Goal: Task Accomplishment & Management: Manage account settings

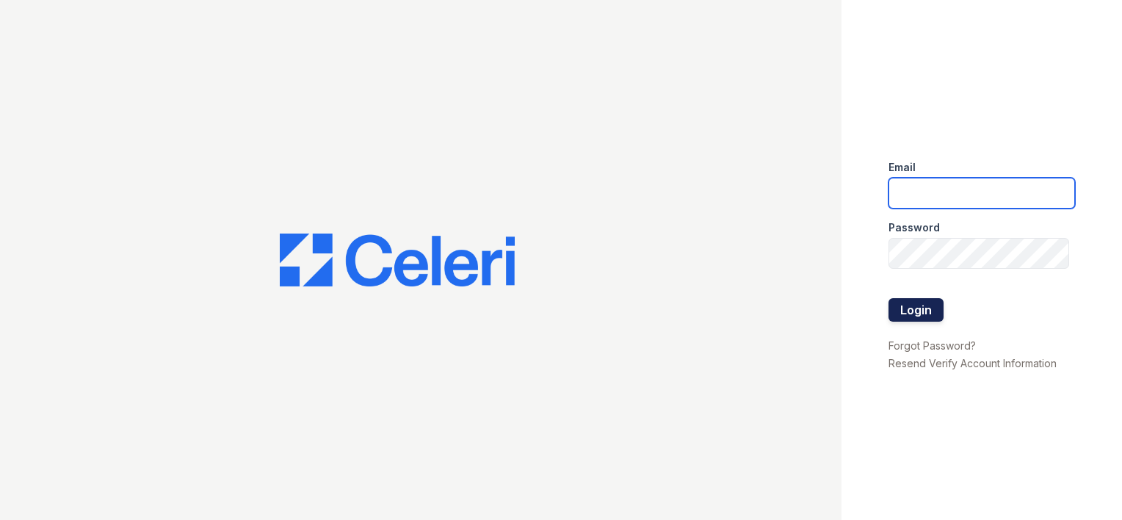
type input "ellipseamgr@greystar.com"
click at [918, 306] on button "Login" at bounding box center [915, 309] width 55 height 23
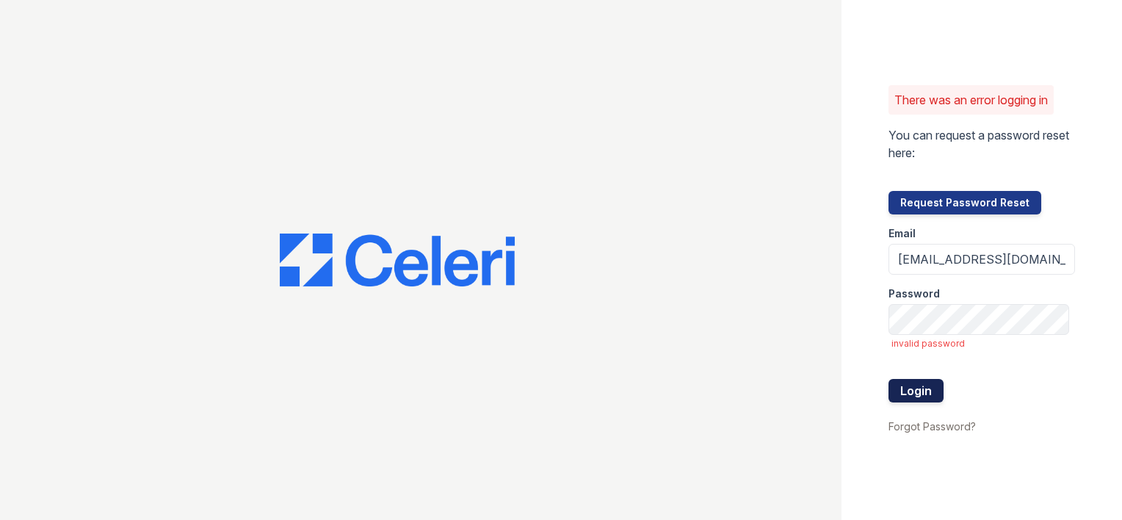
click at [922, 392] on button "Login" at bounding box center [915, 390] width 55 height 23
click at [931, 382] on button "Login" at bounding box center [915, 390] width 55 height 23
click at [717, 292] on div "There was an error logging in You can request a password reset here: Request Pa…" at bounding box center [561, 260] width 1122 height 520
click at [760, 312] on div "There was an error logging in You can request a password reset here: Request Pa…" at bounding box center [561, 260] width 1122 height 520
click at [925, 399] on button "Login" at bounding box center [915, 390] width 55 height 23
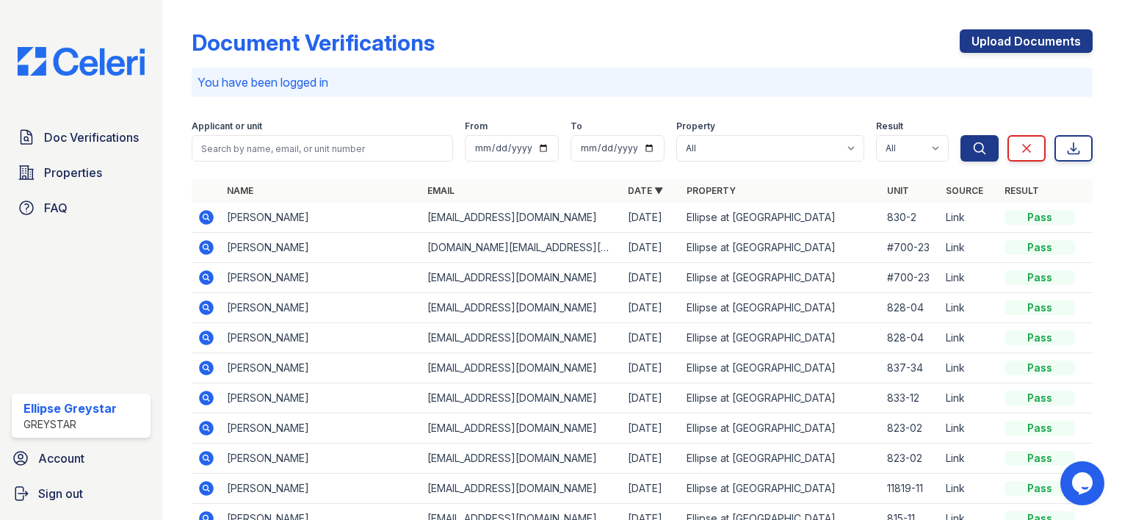
click at [202, 277] on icon at bounding box center [206, 277] width 15 height 15
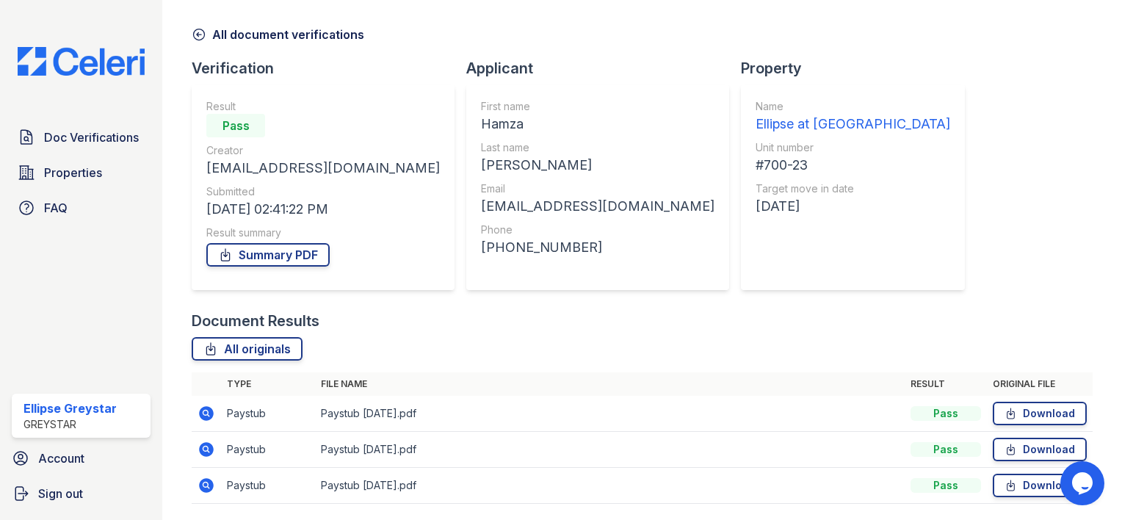
scroll to position [98, 0]
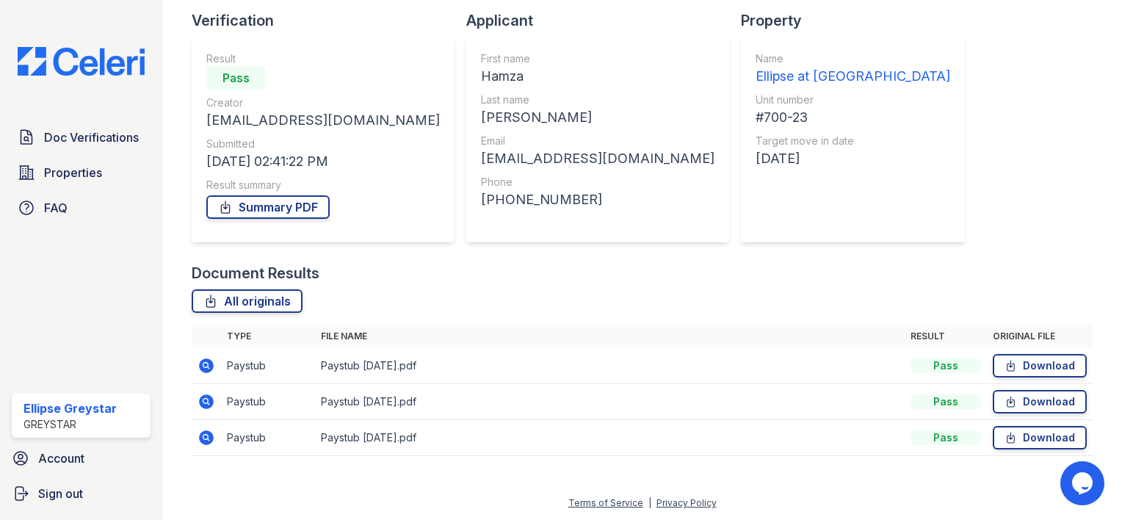
click at [214, 370] on icon at bounding box center [206, 366] width 18 height 18
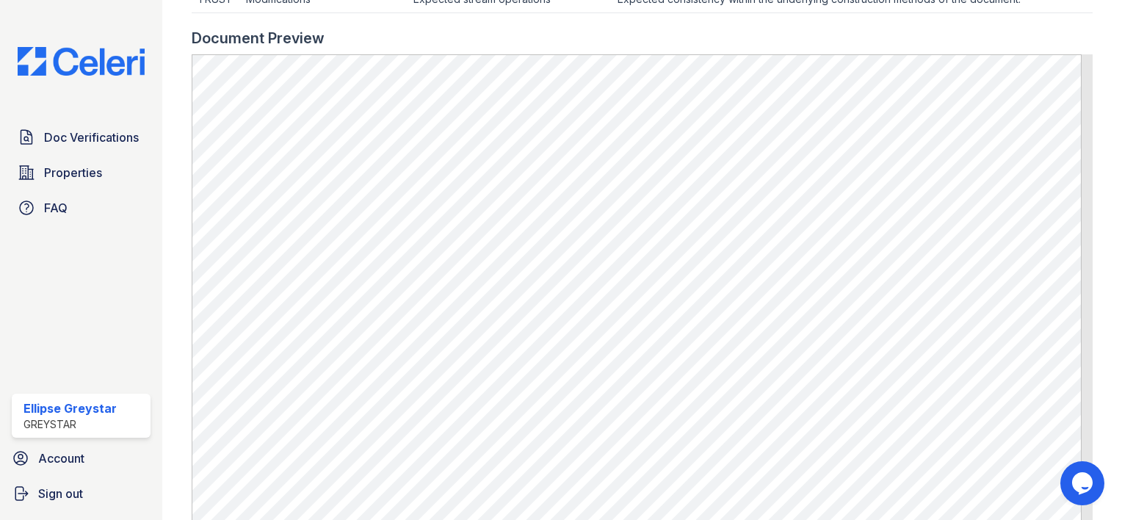
scroll to position [704, 0]
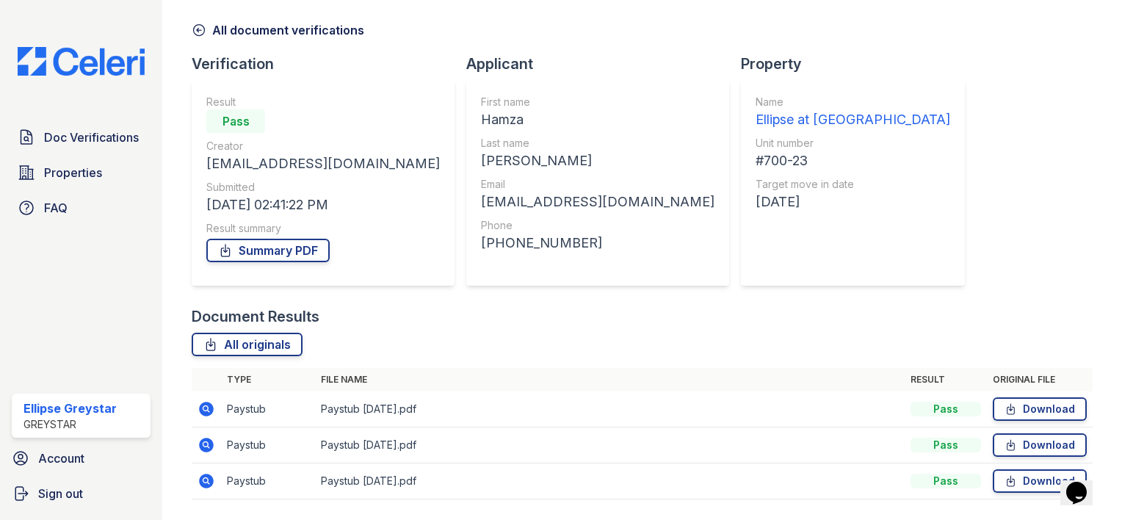
scroll to position [98, 0]
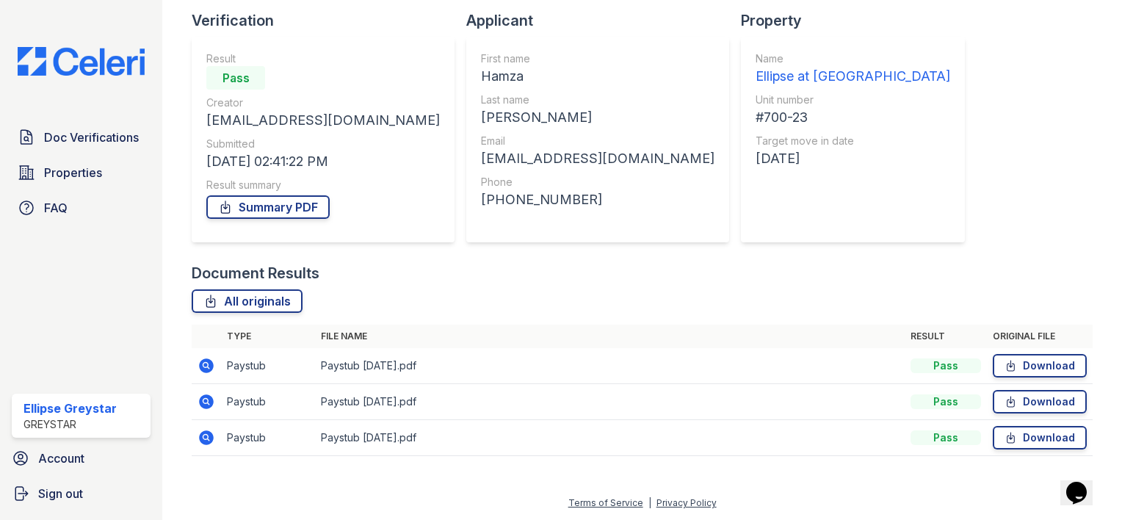
click at [212, 404] on icon at bounding box center [206, 401] width 15 height 15
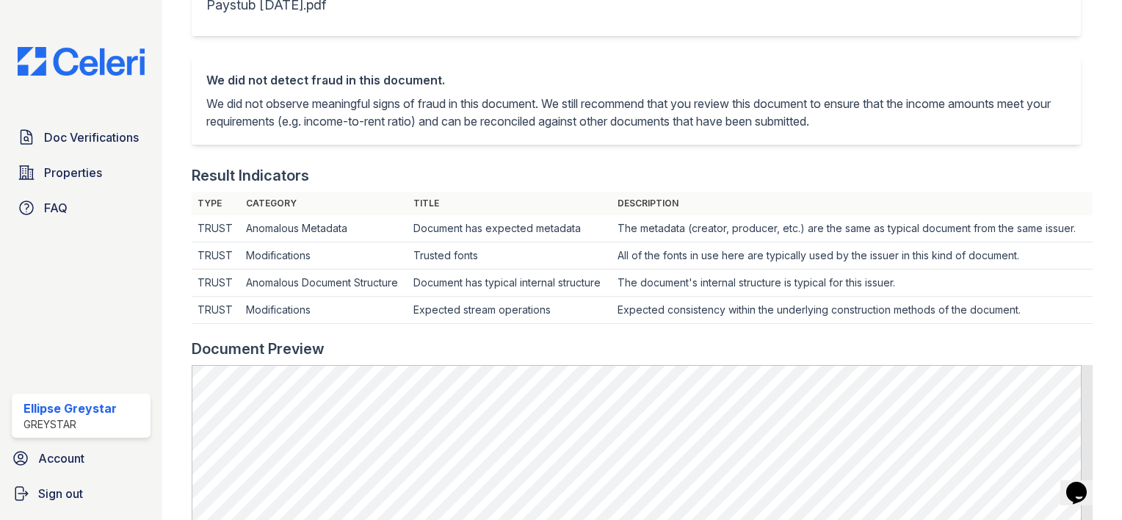
scroll to position [367, 0]
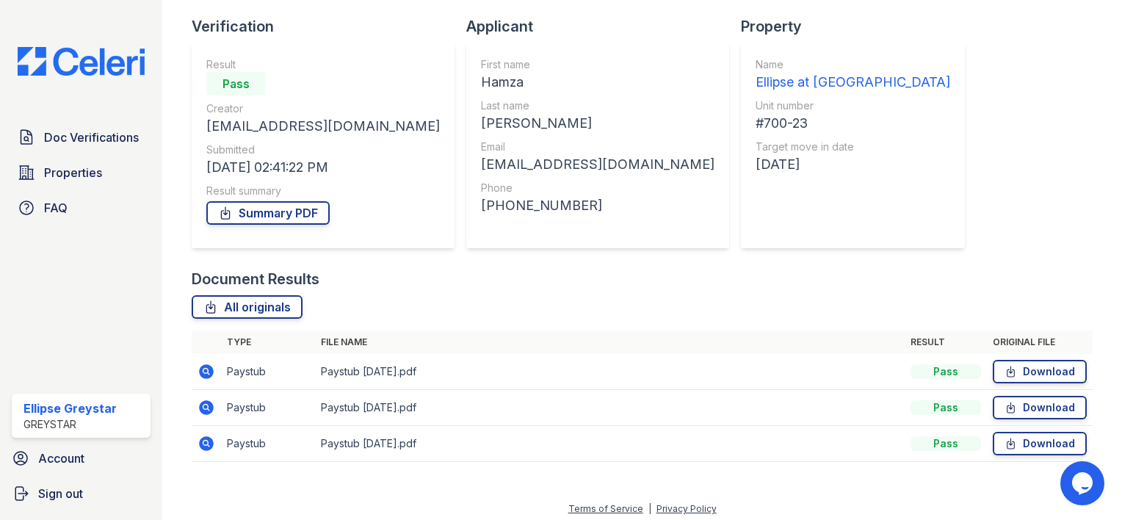
scroll to position [98, 0]
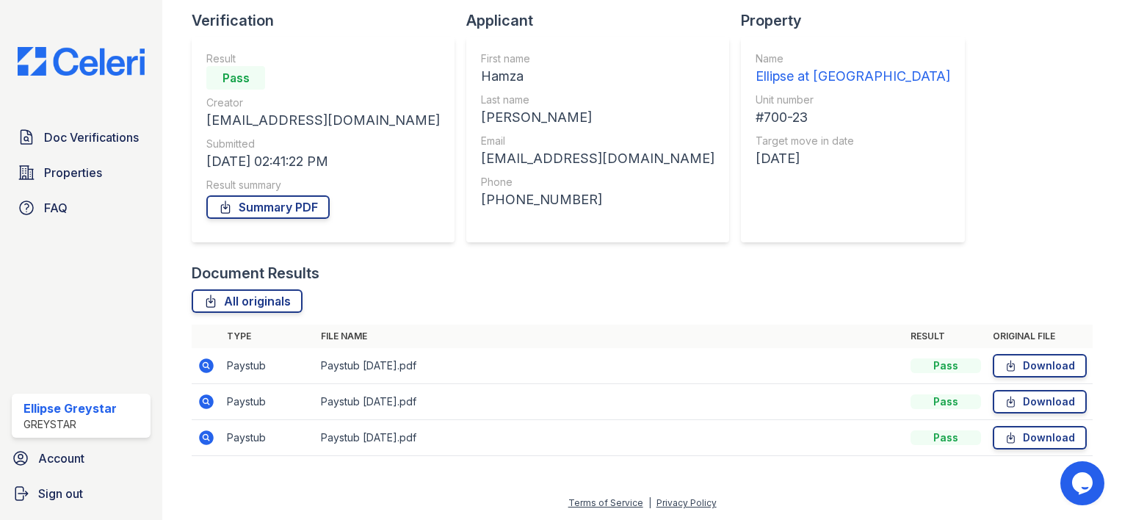
drag, startPoint x: 198, startPoint y: 436, endPoint x: 208, endPoint y: 435, distance: 10.3
click at [200, 435] on icon at bounding box center [206, 438] width 18 height 18
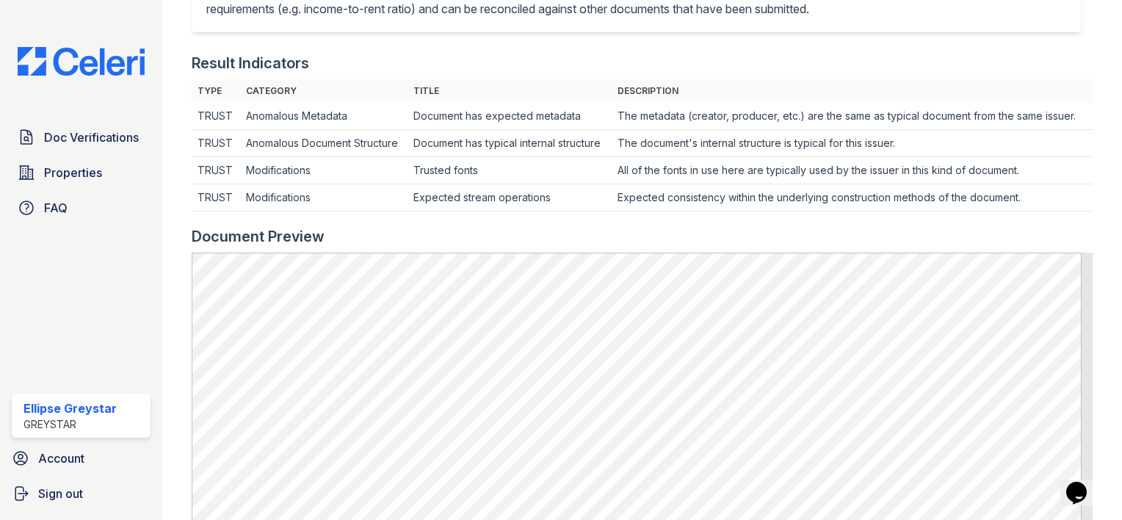
scroll to position [440, 0]
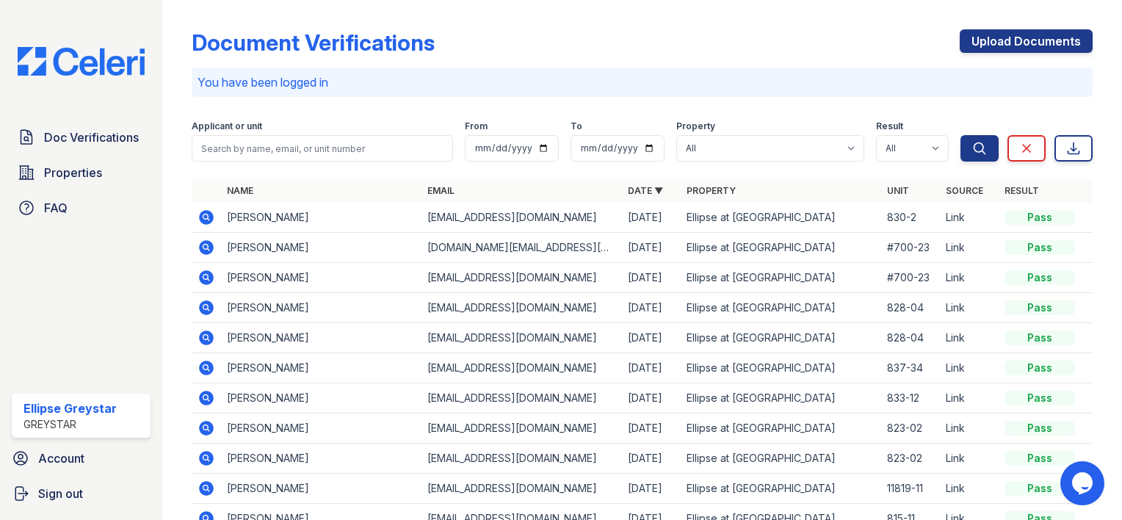
drag, startPoint x: 231, startPoint y: 261, endPoint x: 239, endPoint y: 275, distance: 15.1
click at [231, 263] on td "Hamza Iskandar" at bounding box center [321, 278] width 200 height 30
click at [235, 280] on td "Hamza Iskandar" at bounding box center [321, 278] width 200 height 30
click at [214, 273] on td at bounding box center [206, 278] width 29 height 30
click at [203, 276] on icon at bounding box center [206, 278] width 18 height 18
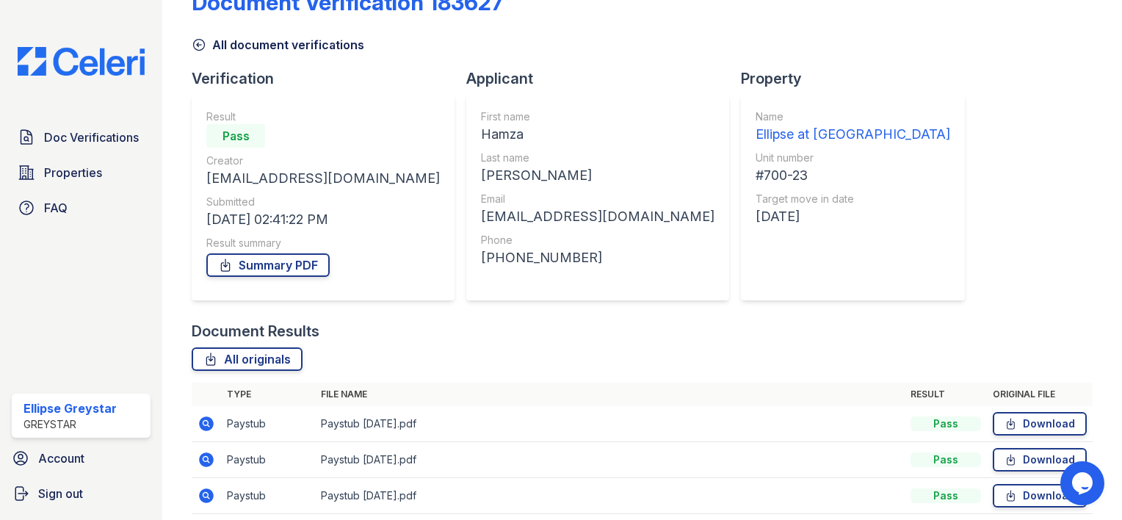
scroll to position [98, 0]
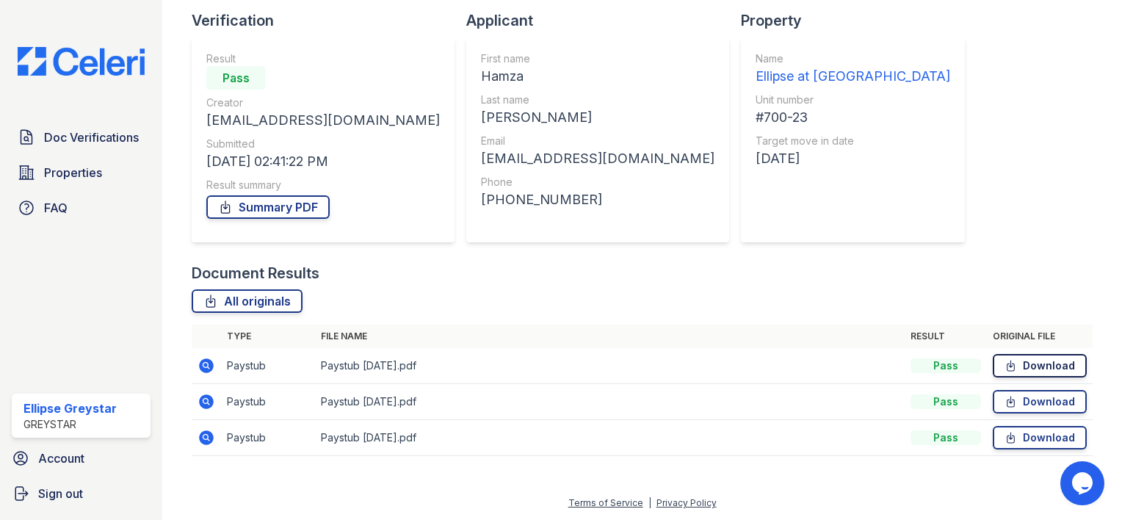
click at [1039, 365] on link "Download" at bounding box center [1039, 365] width 94 height 23
click at [1004, 395] on icon at bounding box center [1010, 401] width 12 height 15
click at [1029, 441] on link "Download" at bounding box center [1039, 437] width 94 height 23
click at [1063, 152] on div "Document Verification 183627 All document verifications Verification Result Pas…" at bounding box center [642, 189] width 901 height 563
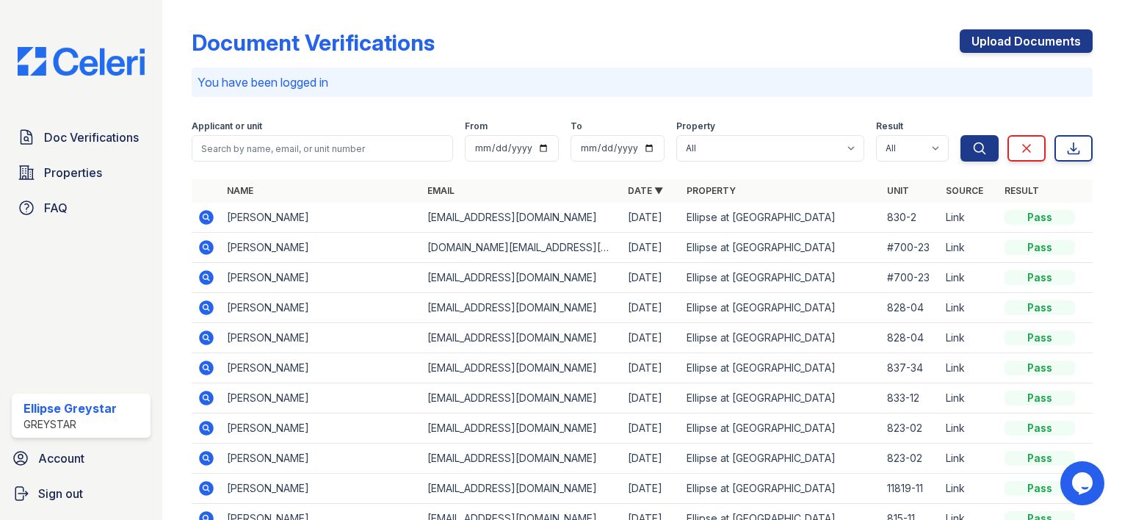
click at [245, 247] on td "[PERSON_NAME]" at bounding box center [321, 248] width 200 height 30
drag, startPoint x: 222, startPoint y: 248, endPoint x: 212, endPoint y: 247, distance: 10.4
click at [222, 248] on td "[PERSON_NAME]" at bounding box center [321, 248] width 200 height 30
click at [211, 247] on icon at bounding box center [206, 247] width 15 height 15
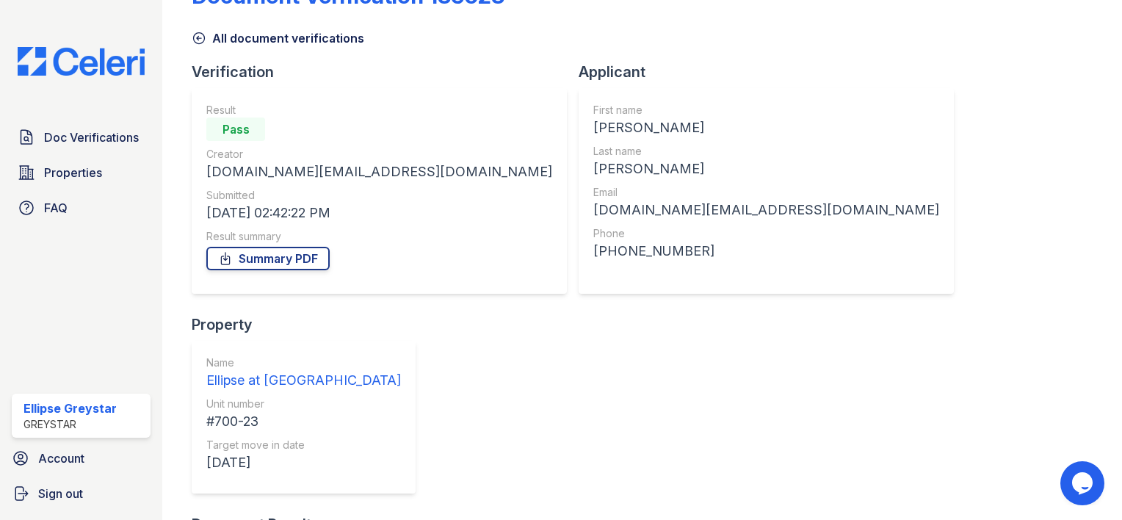
scroll to position [98, 0]
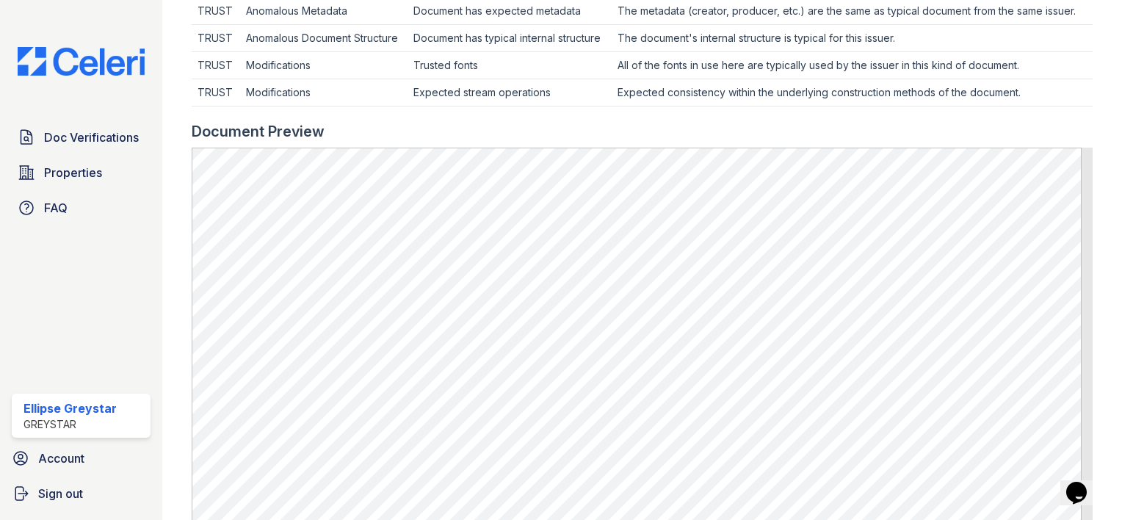
scroll to position [514, 0]
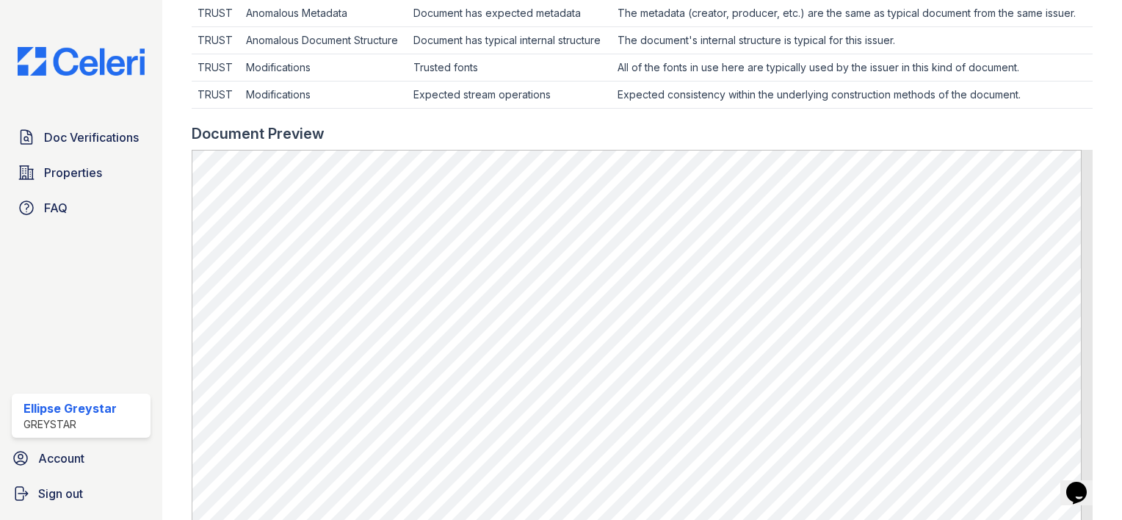
scroll to position [514, 0]
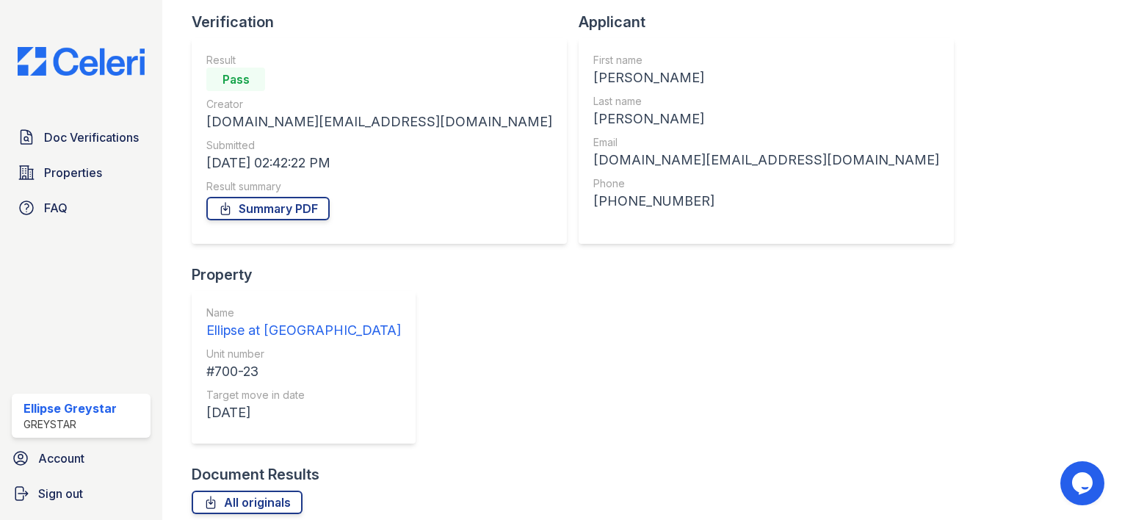
scroll to position [98, 0]
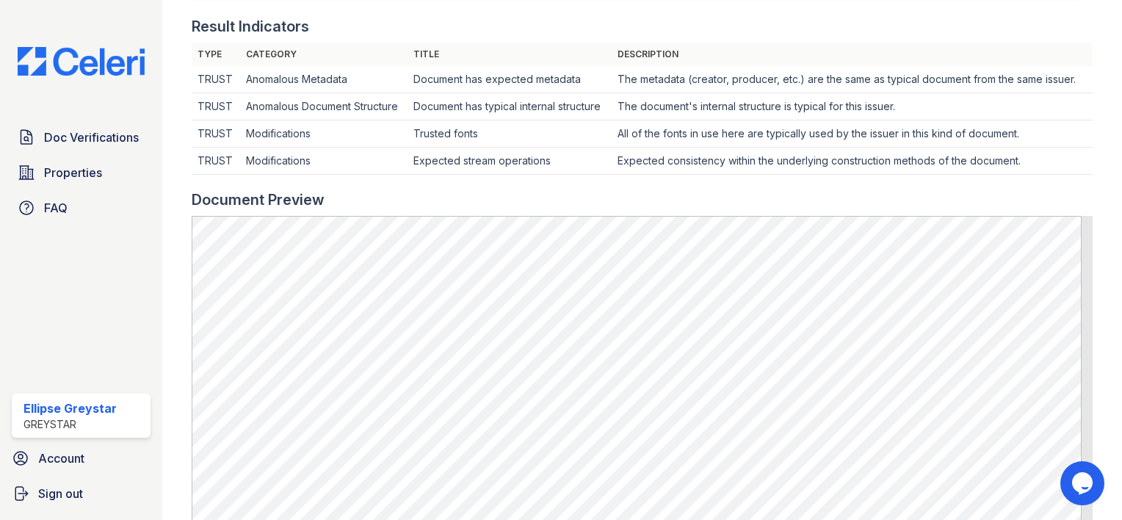
scroll to position [440, 0]
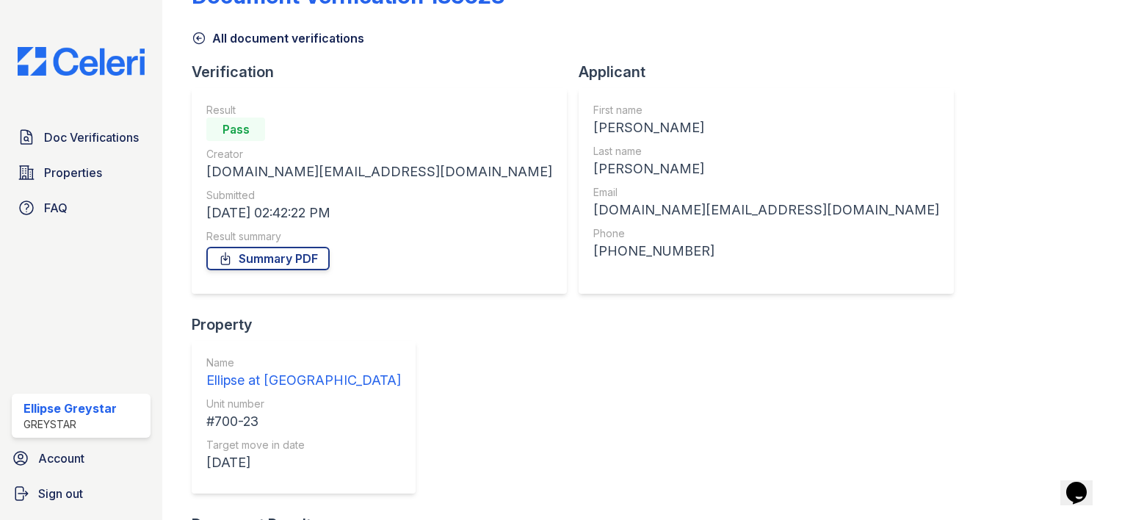
scroll to position [98, 0]
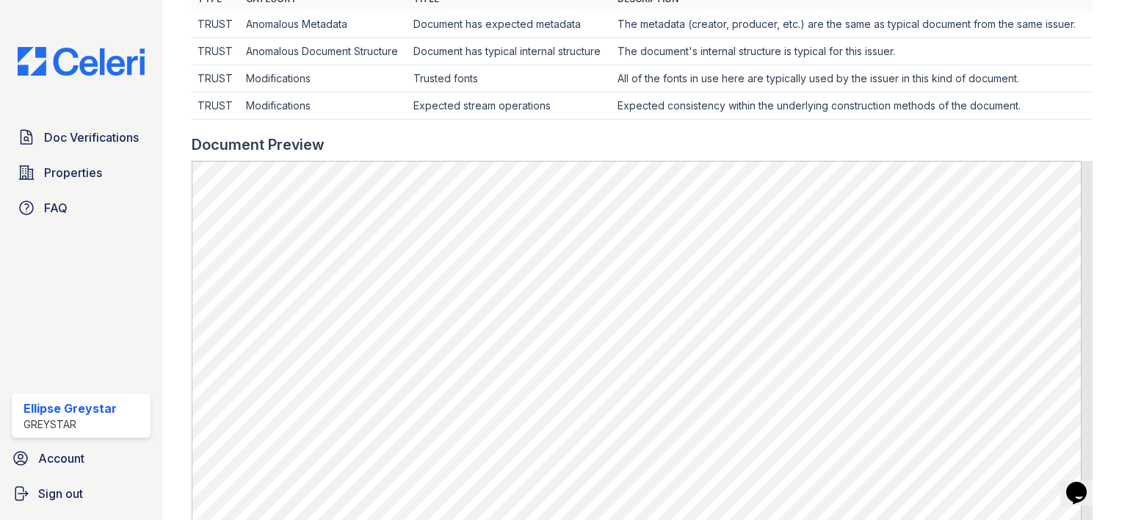
scroll to position [514, 0]
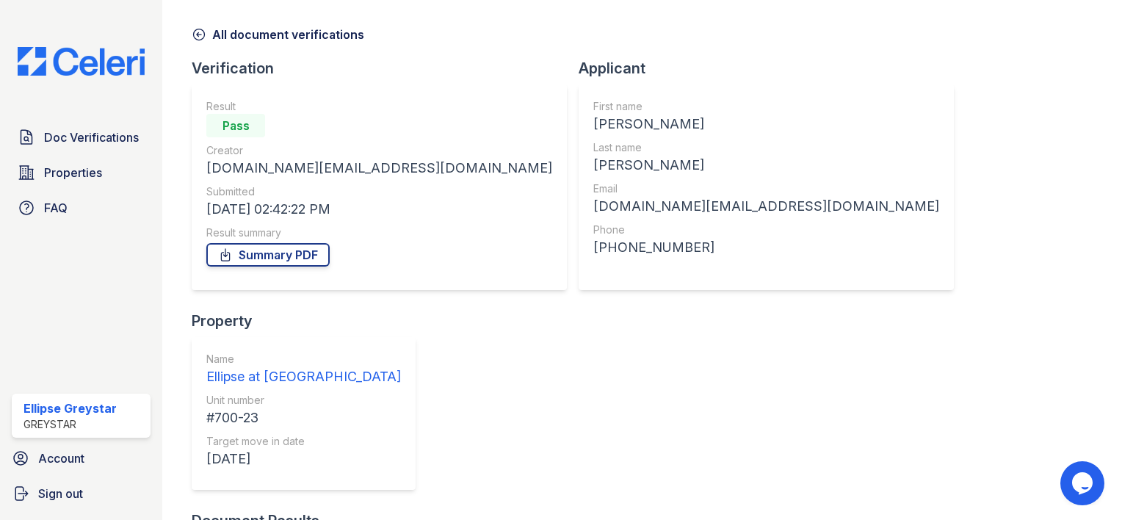
scroll to position [98, 0]
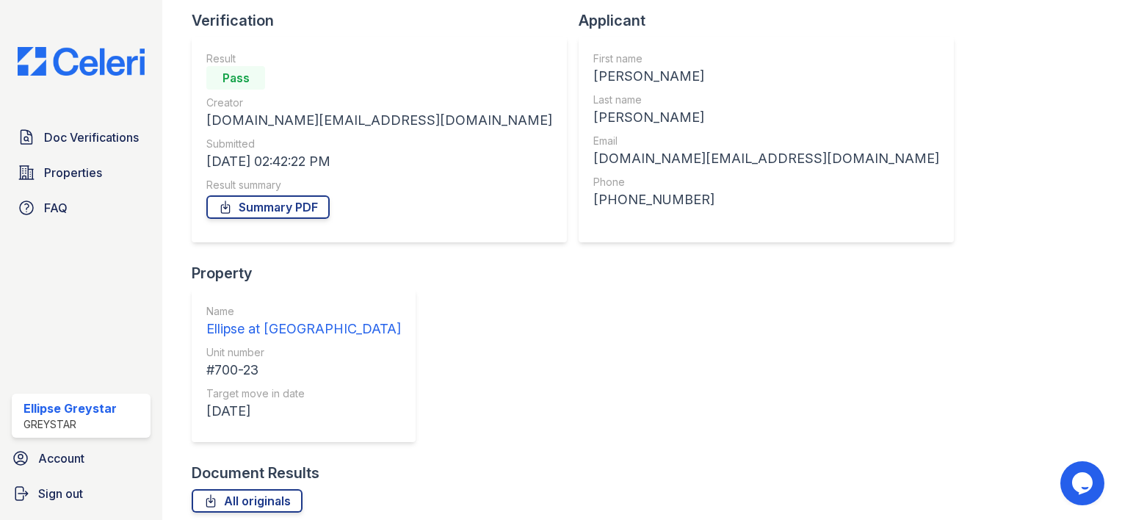
drag, startPoint x: 667, startPoint y: 195, endPoint x: 665, endPoint y: 247, distance: 51.4
click at [401, 304] on div "Name Ellipse at Fairfax Corner Unit number #700-23 Target move in date 10/08/25" at bounding box center [303, 365] width 195 height 123
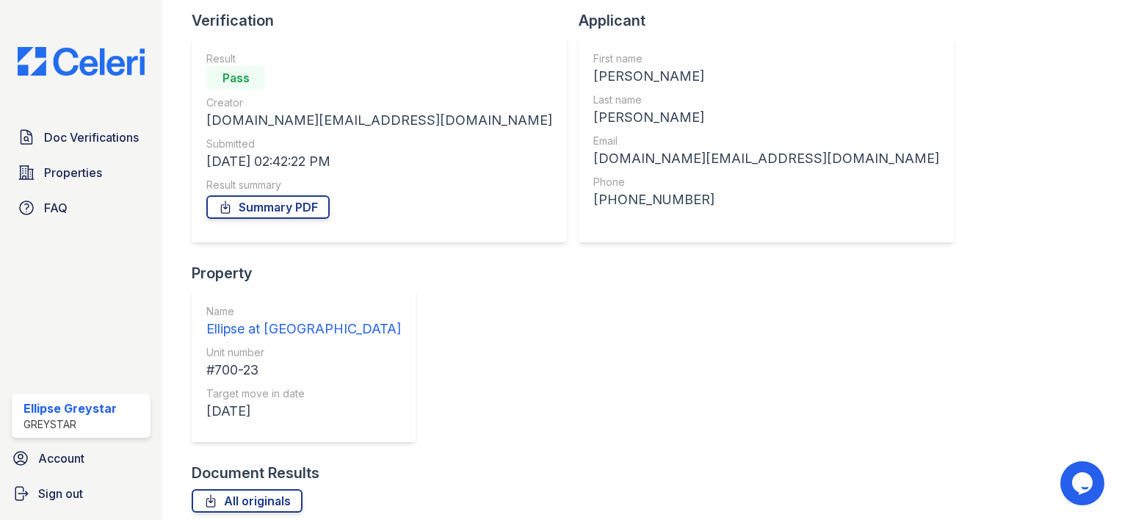
click at [581, 250] on div "Applicant First name Khadijah Last name Iskandar Email theiskandars.hk@gmail.co…" at bounding box center [771, 136] width 387 height 253
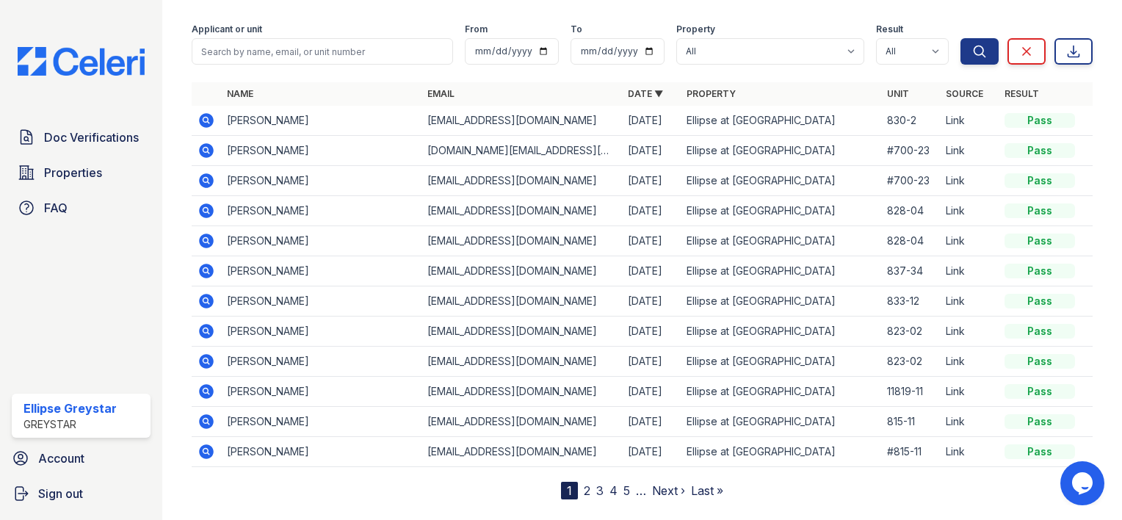
scroll to position [124, 0]
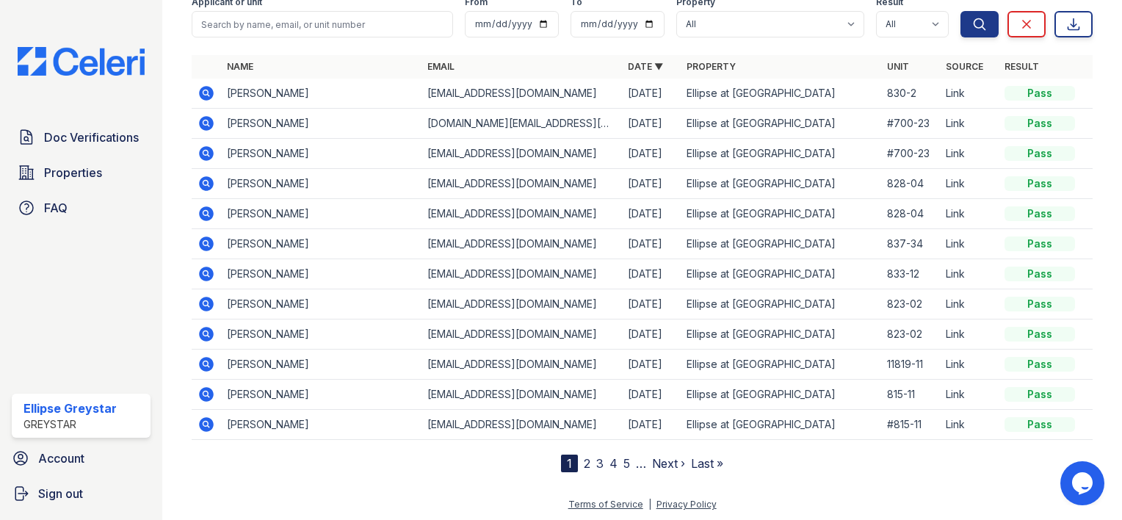
click at [584, 458] on link "2" at bounding box center [587, 463] width 7 height 15
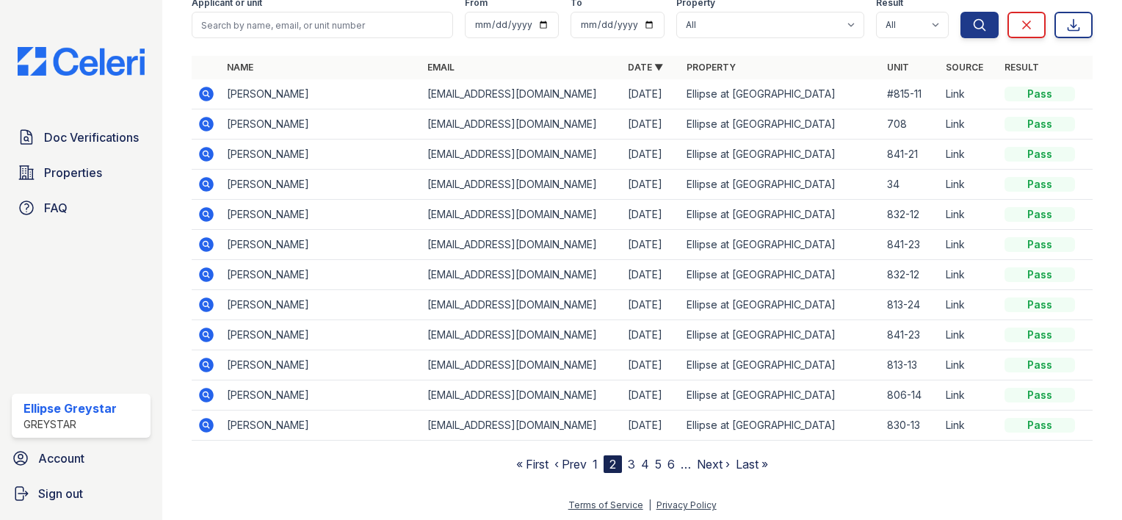
scroll to position [83, 0]
click at [626, 471] on div "Document Verifications Upload Documents Filter Applicant or unit From To Proper…" at bounding box center [642, 206] width 912 height 578
click at [628, 465] on link "3" at bounding box center [631, 463] width 7 height 15
click at [599, 459] on link "2" at bounding box center [600, 463] width 7 height 15
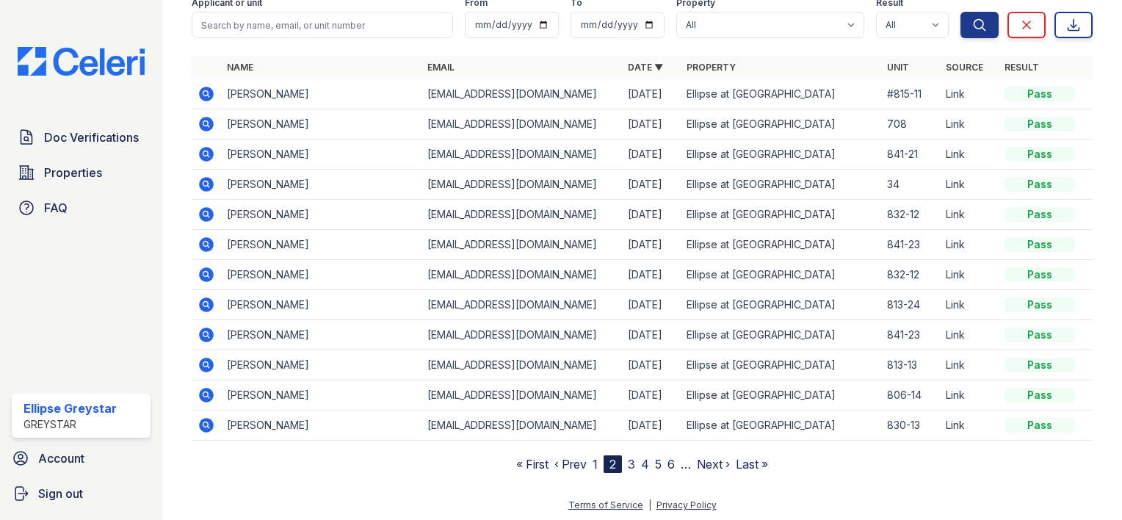
scroll to position [83, 0]
click at [586, 460] on nav "« First ‹ Prev 1 2 3 4 5 6 … Next › Last »" at bounding box center [642, 463] width 252 height 18
click at [583, 464] on nav "« First ‹ Prev 1 2 3 4 5 6 … Next › Last »" at bounding box center [642, 463] width 252 height 18
click at [592, 464] on link "1" at bounding box center [594, 463] width 5 height 15
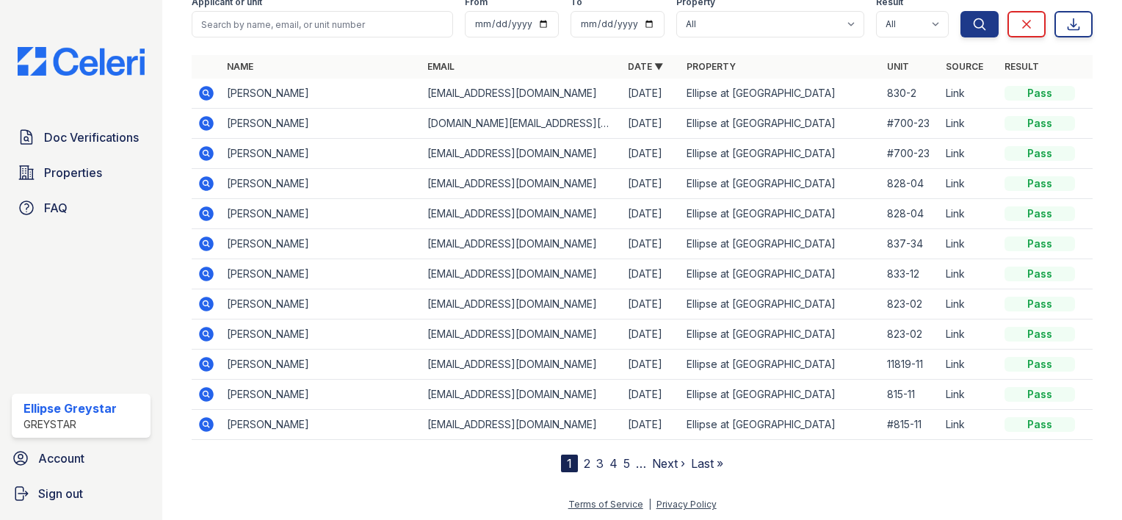
click at [584, 462] on link "2" at bounding box center [587, 463] width 7 height 15
click at [628, 464] on link "3" at bounding box center [631, 463] width 7 height 15
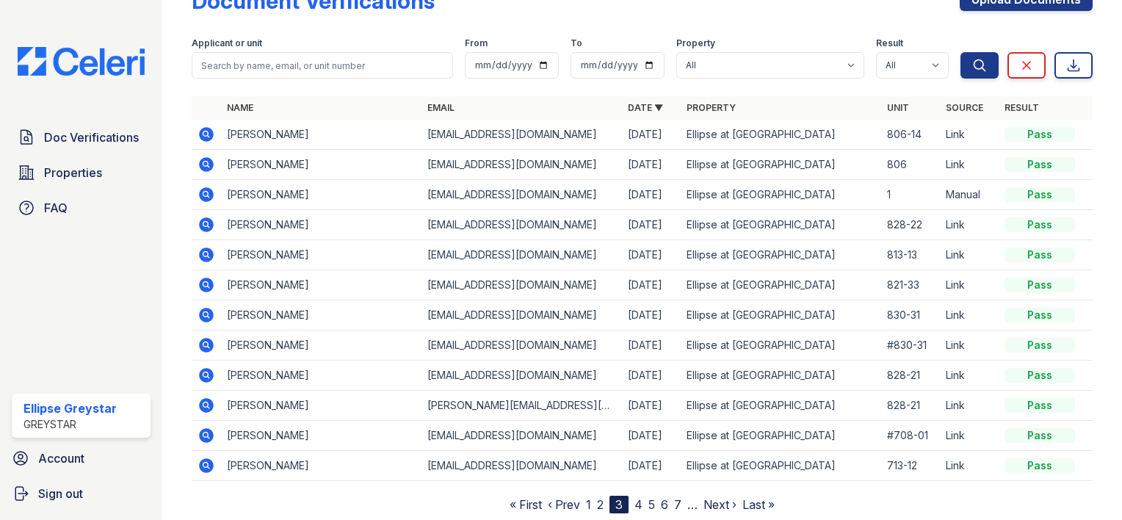
scroll to position [83, 0]
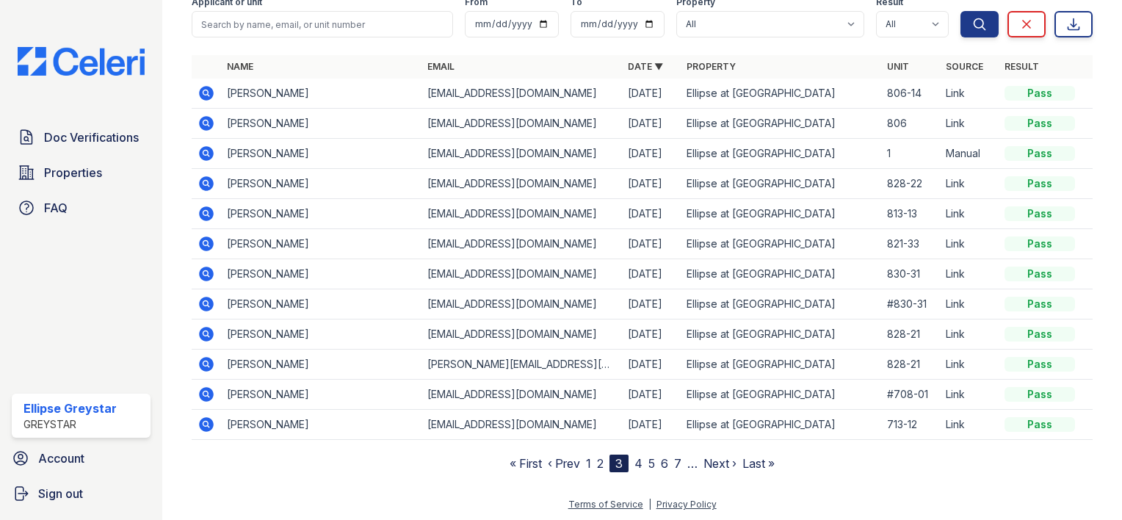
click at [636, 458] on link "4" at bounding box center [638, 463] width 8 height 15
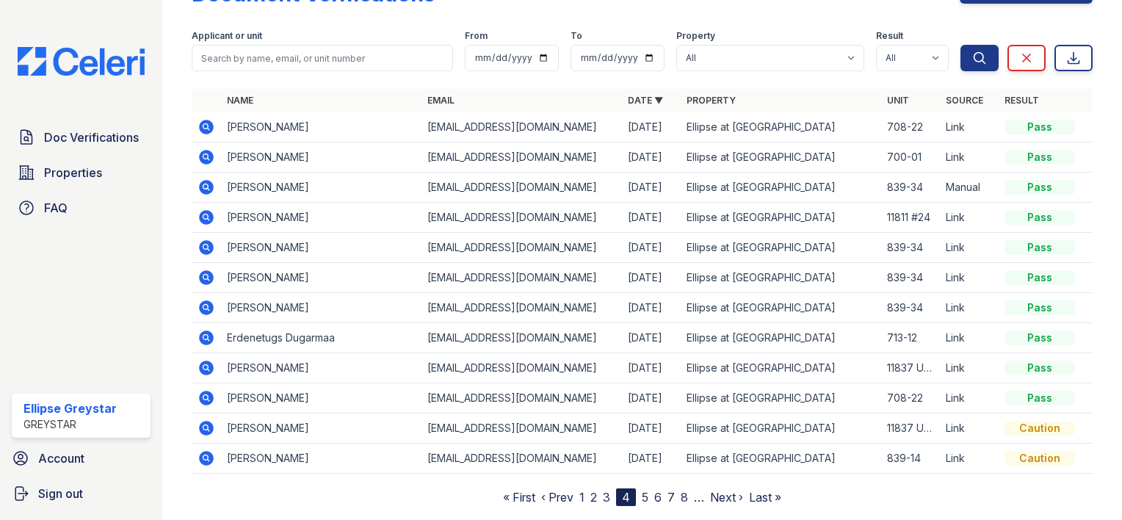
scroll to position [83, 0]
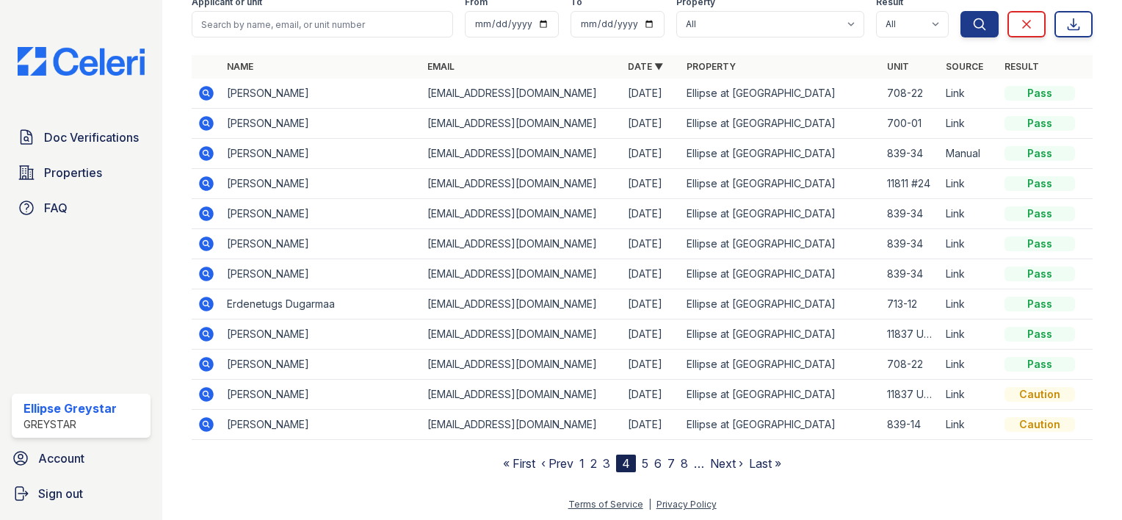
click at [644, 462] on nav "« First ‹ Prev 1 2 3 4 5 6 7 8 … Next › Last »" at bounding box center [642, 463] width 278 height 18
click at [642, 462] on link "5" at bounding box center [645, 463] width 7 height 15
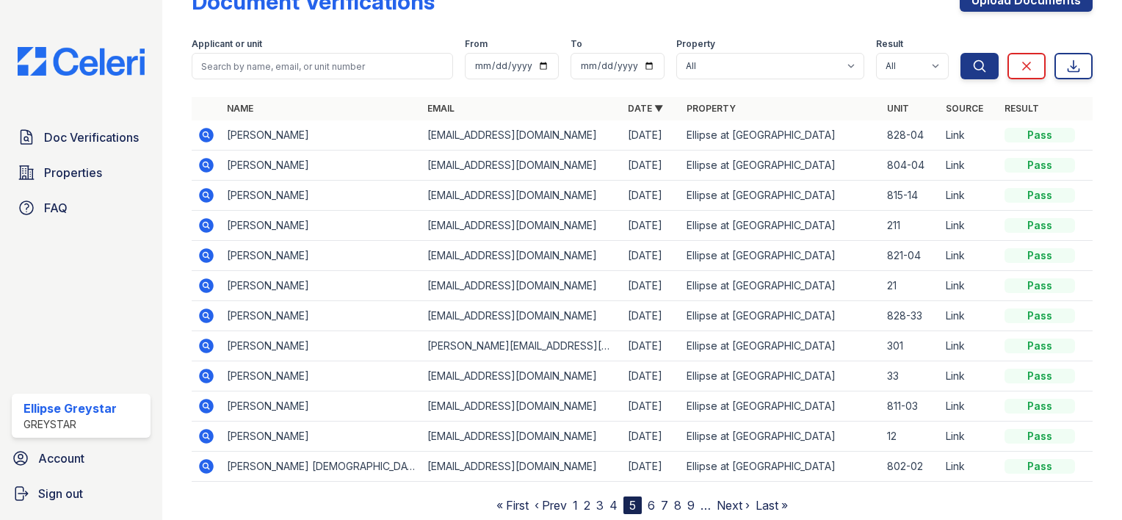
scroll to position [83, 0]
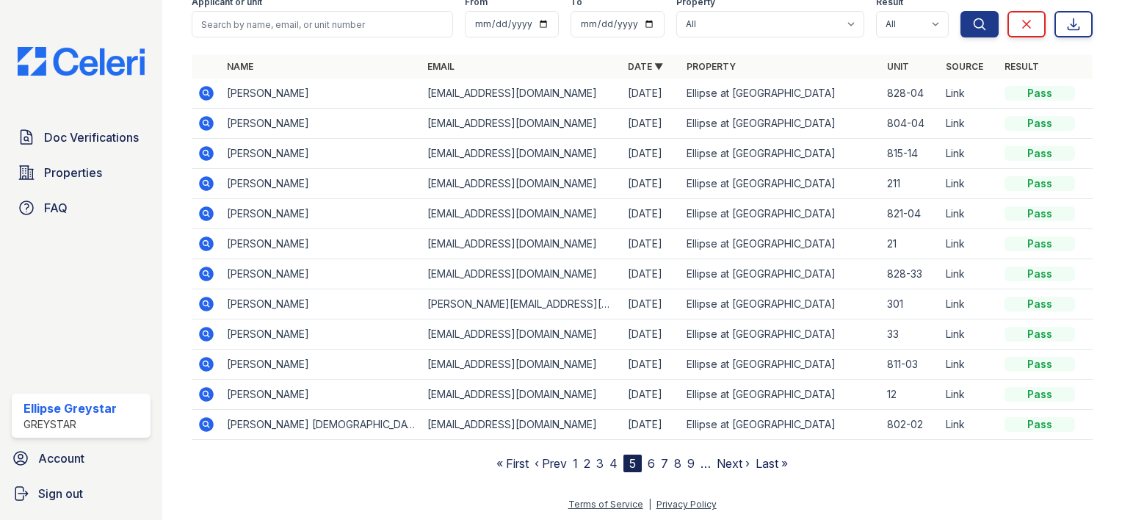
click at [651, 461] on nav "« First ‹ Prev 1 2 3 4 5 6 7 8 9 … Next › Last »" at bounding box center [641, 463] width 291 height 18
click at [647, 461] on link "6" at bounding box center [650, 463] width 7 height 15
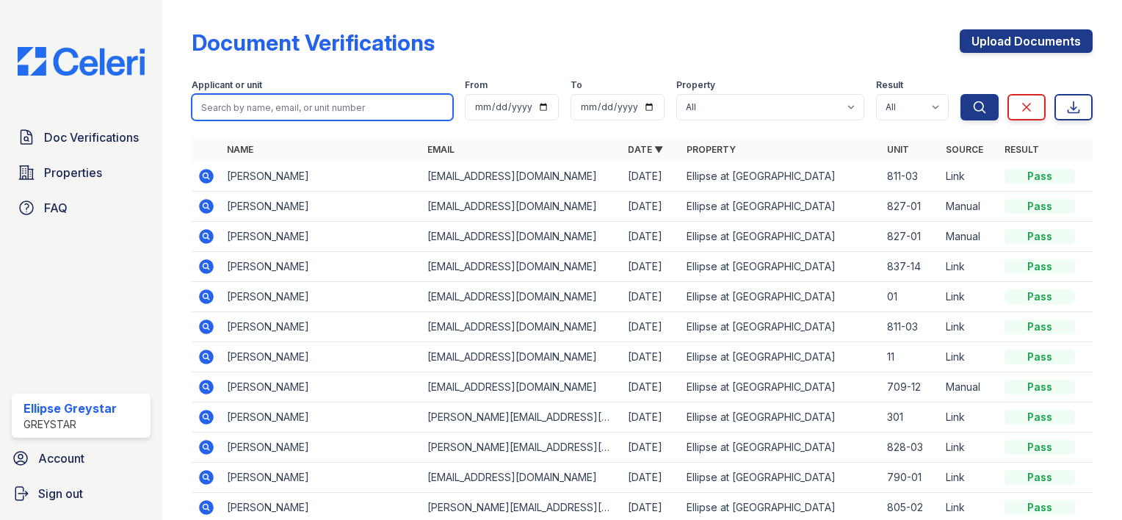
click at [259, 106] on input "search" at bounding box center [322, 107] width 261 height 26
type input "t"
type input "taylor"
click at [960, 94] on button "Search" at bounding box center [979, 107] width 38 height 26
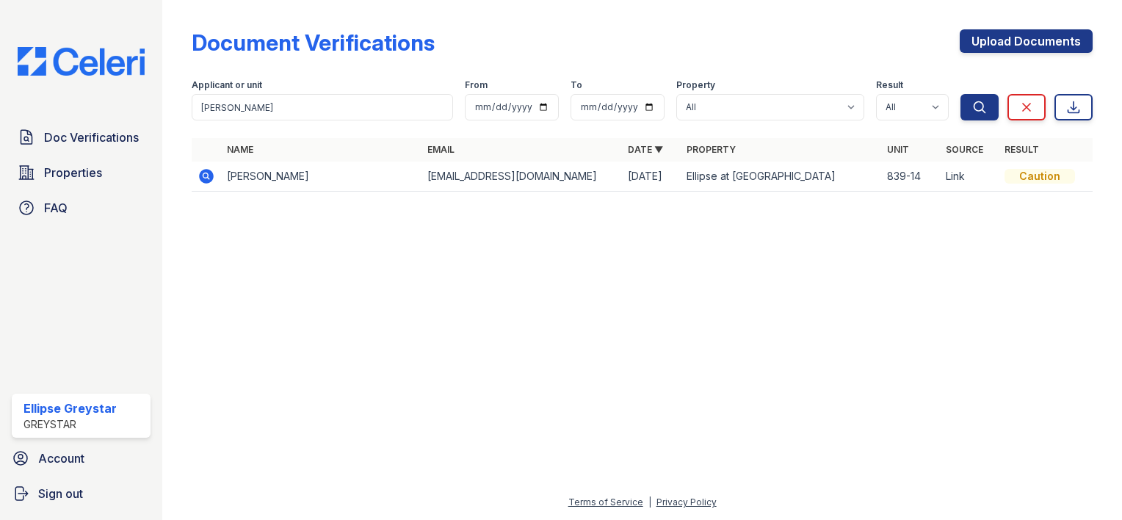
click at [197, 176] on td at bounding box center [206, 176] width 29 height 30
click at [207, 176] on icon at bounding box center [206, 176] width 18 height 18
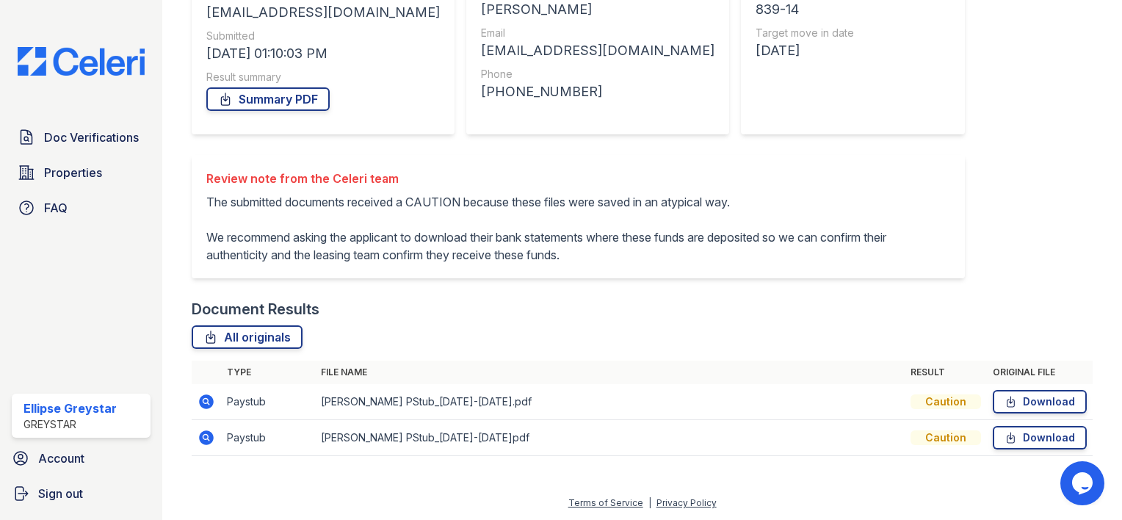
click at [211, 404] on icon at bounding box center [206, 401] width 15 height 15
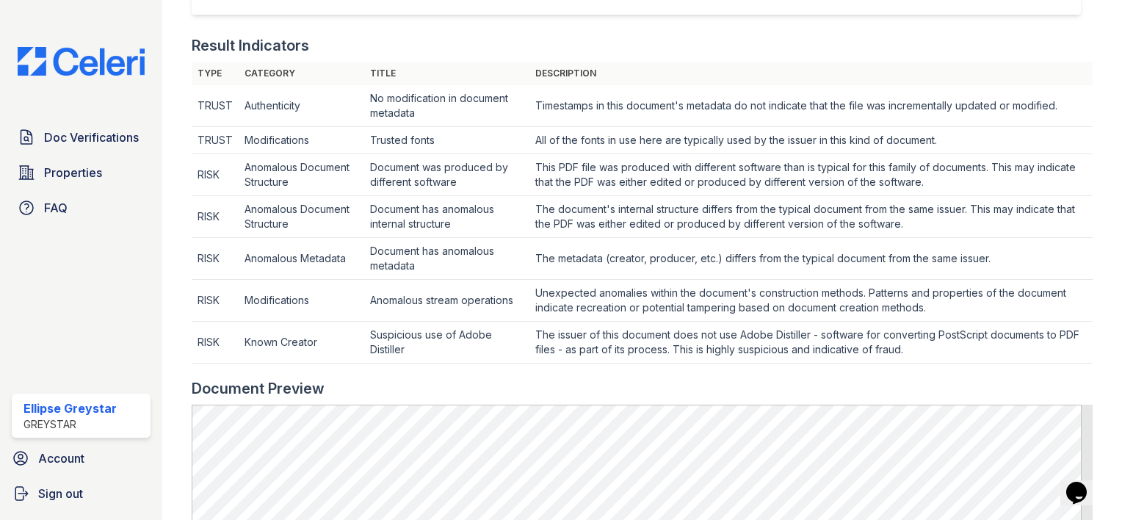
scroll to position [424, 0]
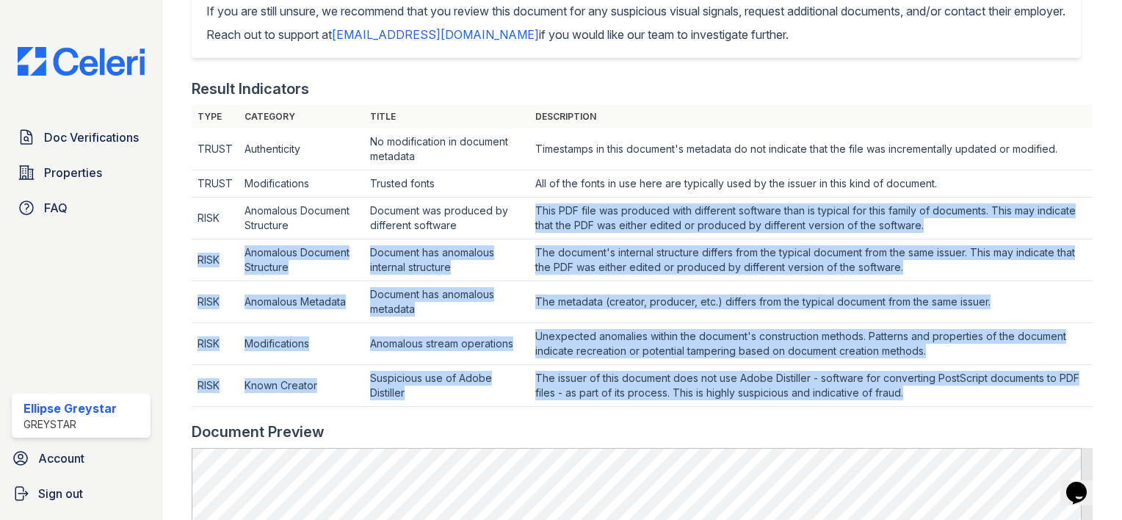
drag, startPoint x: 528, startPoint y: 229, endPoint x: 962, endPoint y: 405, distance: 467.5
click at [966, 407] on tbody "TRUST Authenticity No modification in document metadata Timestamps in this docu…" at bounding box center [642, 267] width 901 height 278
click at [956, 404] on td "The issuer of this document does not use Adobe Distiller - software for convert…" at bounding box center [810, 386] width 563 height 42
click at [953, 404] on td "The issuer of this document does not use Adobe Distiller - software for convert…" at bounding box center [810, 386] width 563 height 42
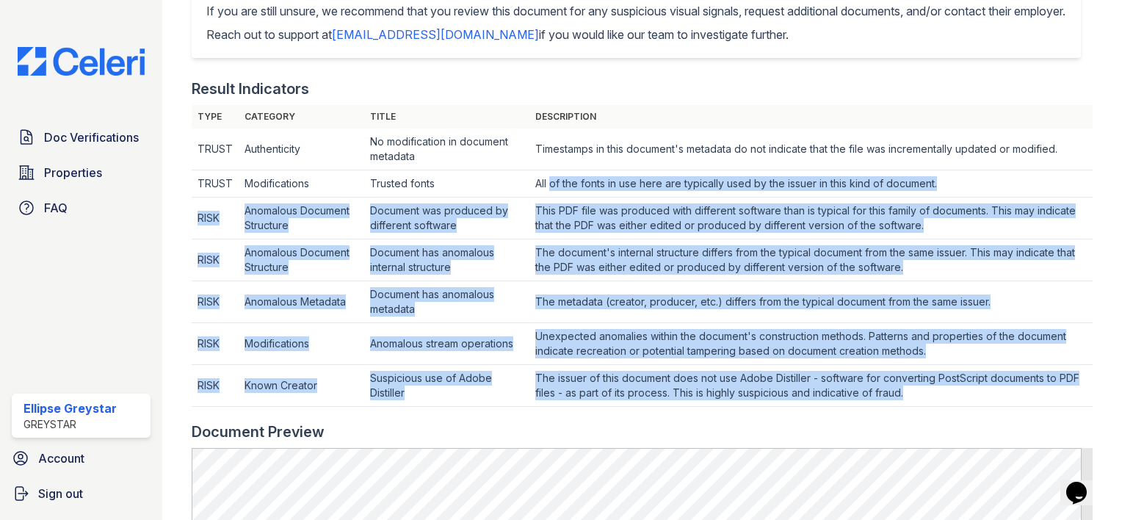
drag, startPoint x: 946, startPoint y: 407, endPoint x: 551, endPoint y: 200, distance: 446.5
click at [551, 200] on tbody "TRUST Authenticity No modification in document metadata Timestamps in this docu…" at bounding box center [642, 267] width 901 height 278
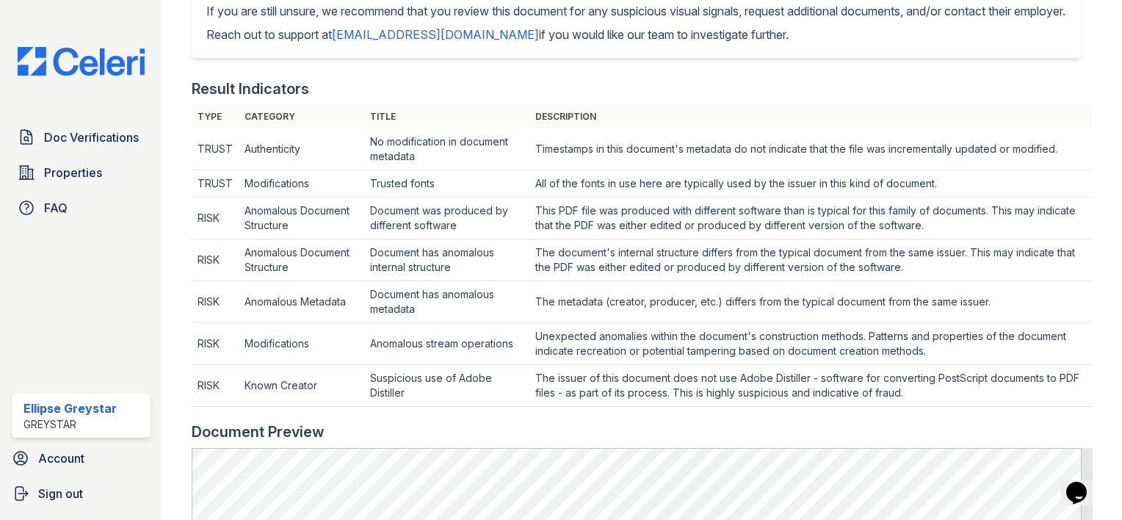
click at [546, 197] on td "All of the fonts in use here are typically used by the issuer in this kind of d…" at bounding box center [810, 183] width 563 height 27
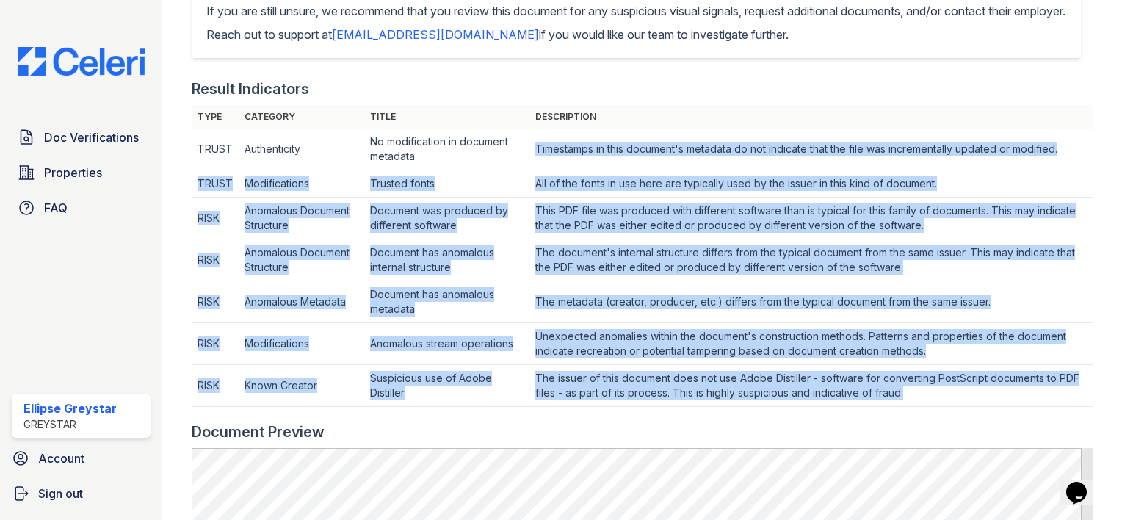
drag, startPoint x: 531, startPoint y: 161, endPoint x: 937, endPoint y: 417, distance: 479.6
click at [937, 407] on tbody "TRUST Authenticity No modification in document metadata Timestamps in this docu…" at bounding box center [642, 267] width 901 height 278
click at [937, 407] on td "The issuer of this document does not use Adobe Distiller - software for convert…" at bounding box center [810, 386] width 563 height 42
click at [928, 393] on td "The issuer of this document does not use Adobe Distiller - software for convert…" at bounding box center [810, 386] width 563 height 42
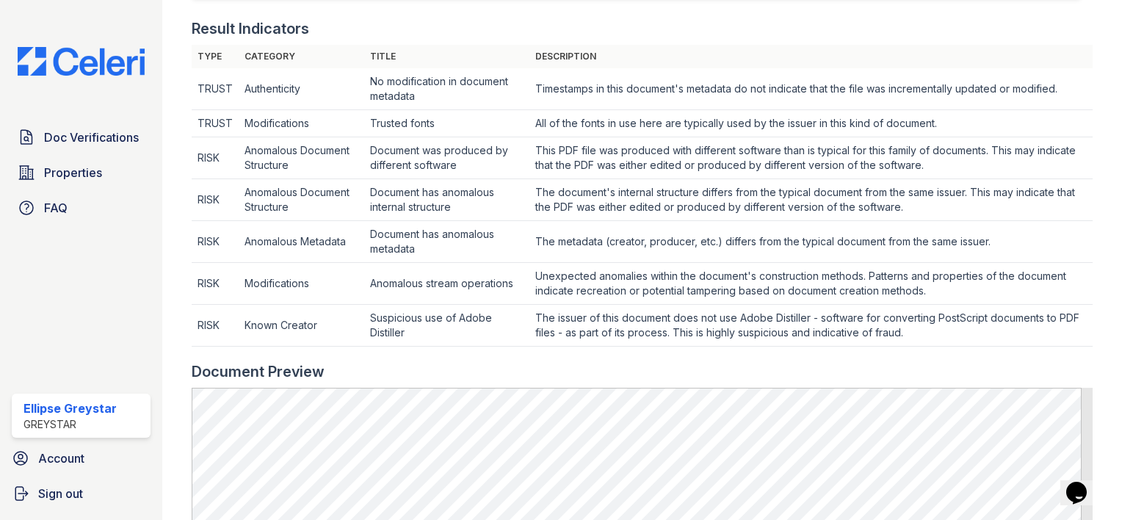
scroll to position [644, 0]
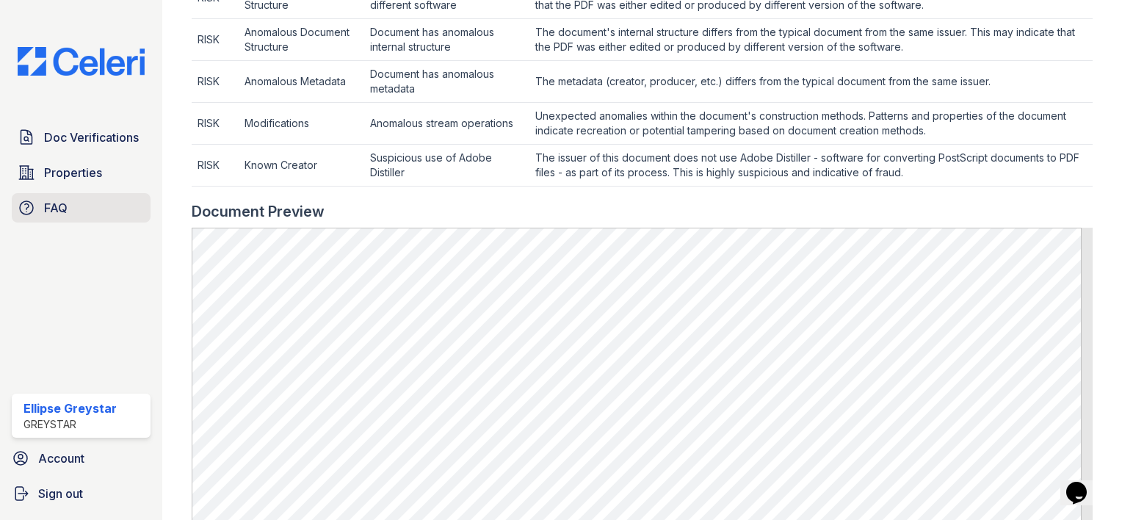
click at [41, 212] on link "FAQ" at bounding box center [81, 207] width 139 height 29
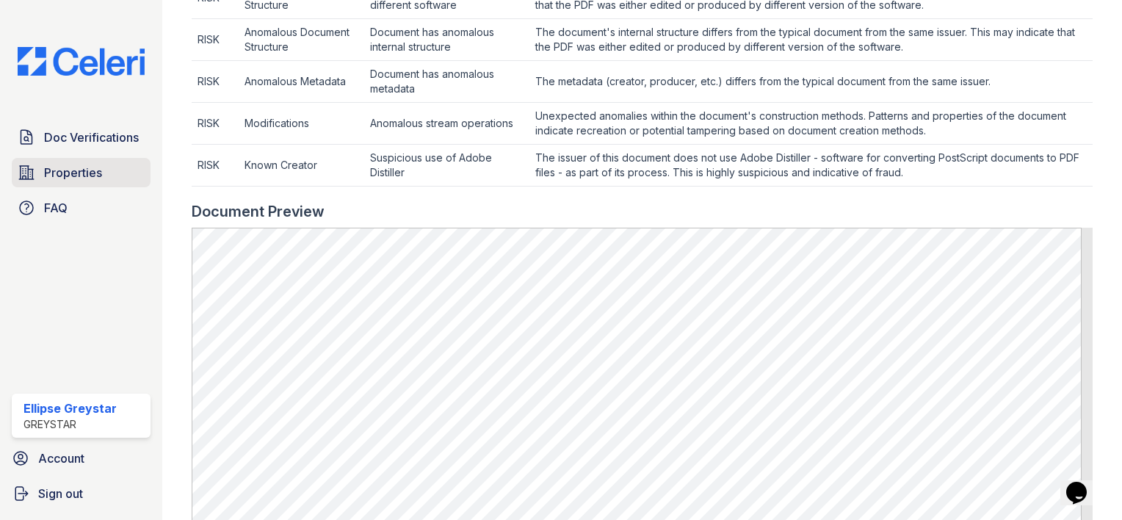
click at [65, 179] on span "Properties" at bounding box center [73, 173] width 58 height 18
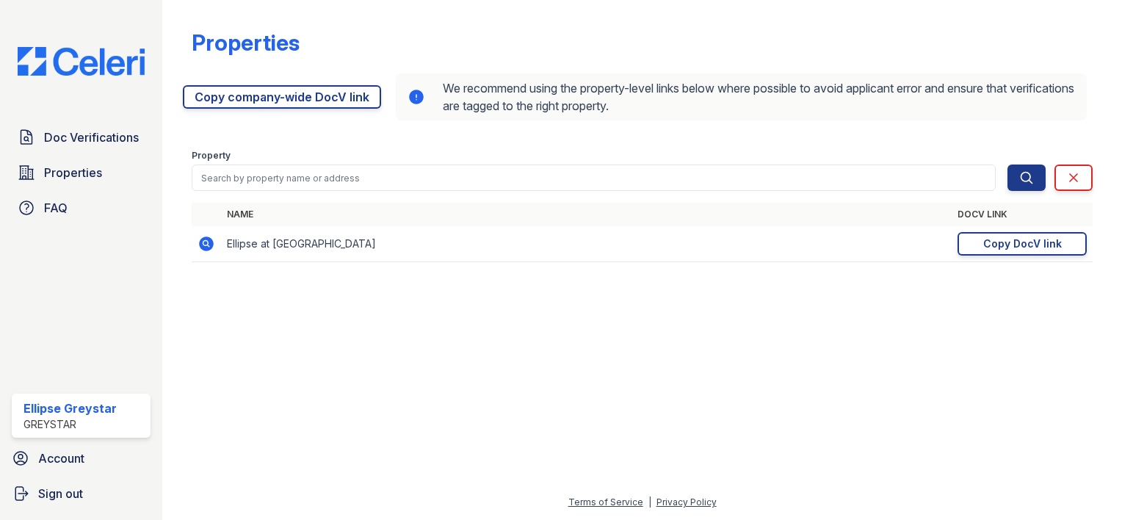
click at [71, 66] on img at bounding box center [81, 61] width 150 height 29
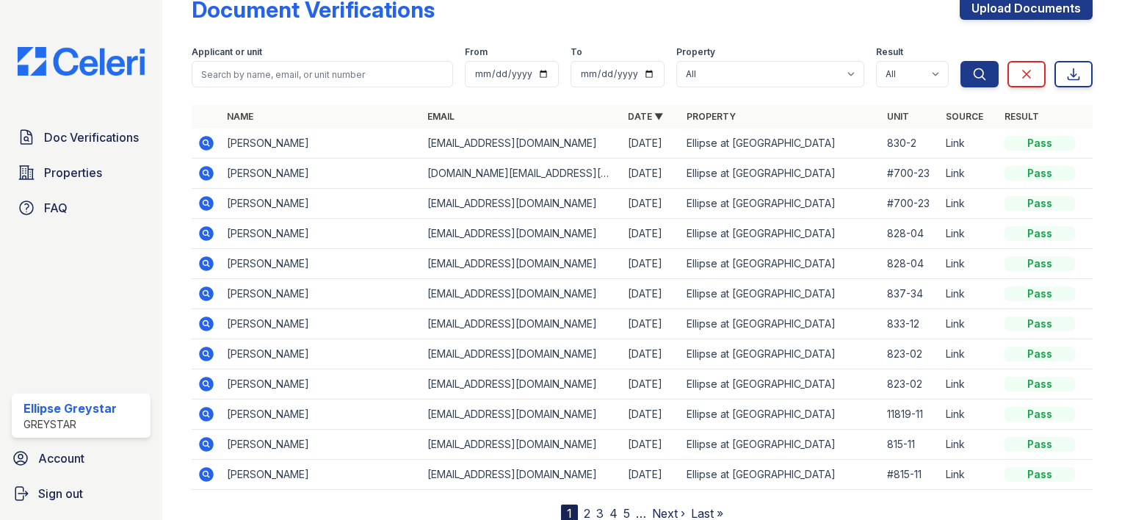
scroll to position [83, 0]
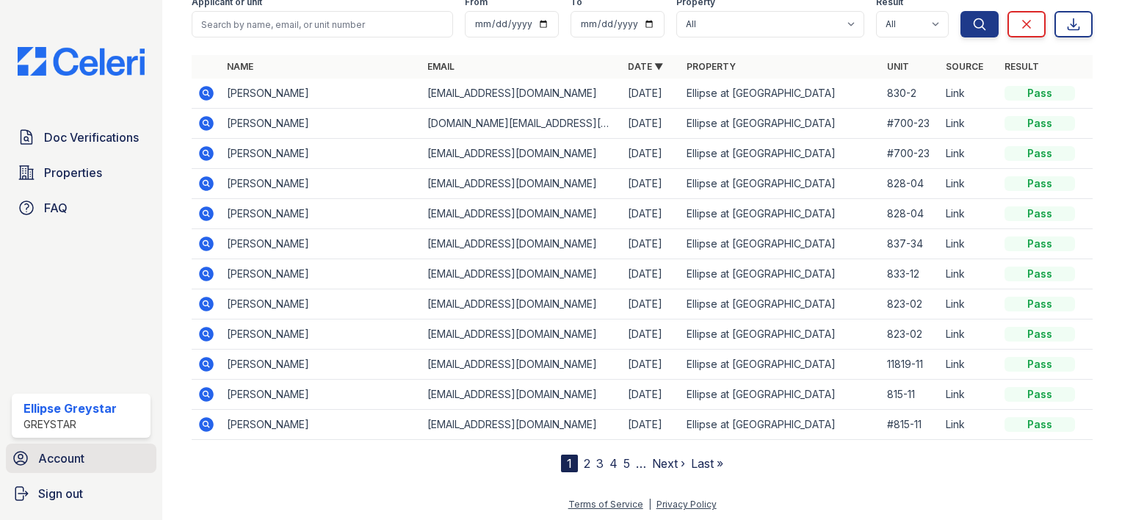
click at [48, 459] on span "Account" at bounding box center [61, 458] width 46 height 18
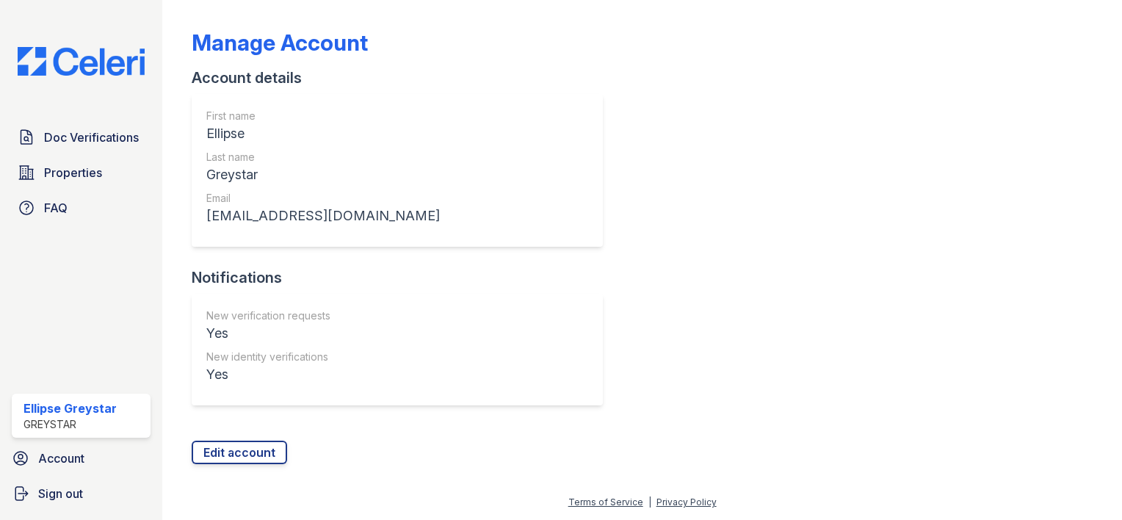
click at [65, 79] on div "Doc Verifications Properties FAQ Ellipse Greystar Greystar Account Sign out" at bounding box center [81, 260] width 162 height 520
click at [65, 77] on div "Doc Verifications Properties FAQ Ellipse Greystar Greystar Account Sign out" at bounding box center [81, 260] width 162 height 520
click at [67, 70] on img at bounding box center [81, 61] width 150 height 29
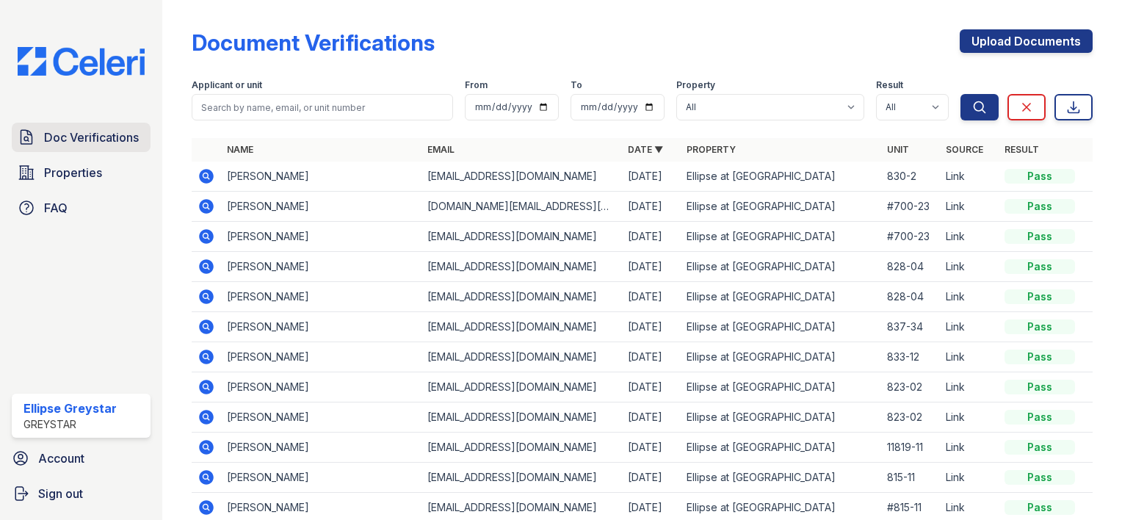
click at [79, 128] on span "Doc Verifications" at bounding box center [91, 137] width 95 height 18
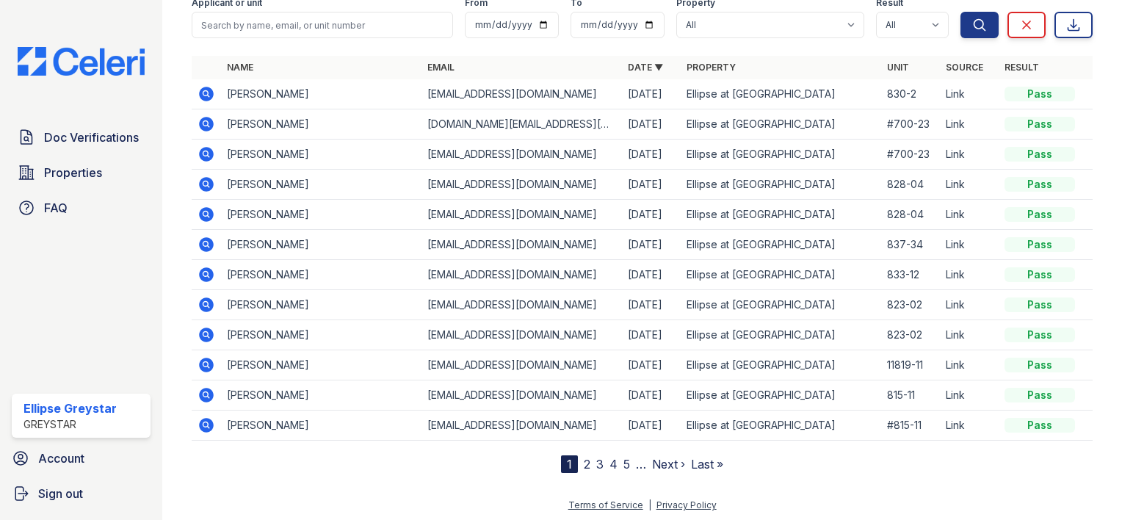
scroll to position [83, 0]
click at [575, 461] on nav "1 2 3 4 5 … Next › Last »" at bounding box center [642, 463] width 162 height 18
click at [587, 461] on nav "1 2 3 4 5 … Next › Last »" at bounding box center [642, 463] width 162 height 18
click at [585, 461] on nav "1 2 3 4 5 … Next › Last »" at bounding box center [642, 463] width 162 height 18
click at [584, 461] on link "2" at bounding box center [587, 463] width 7 height 15
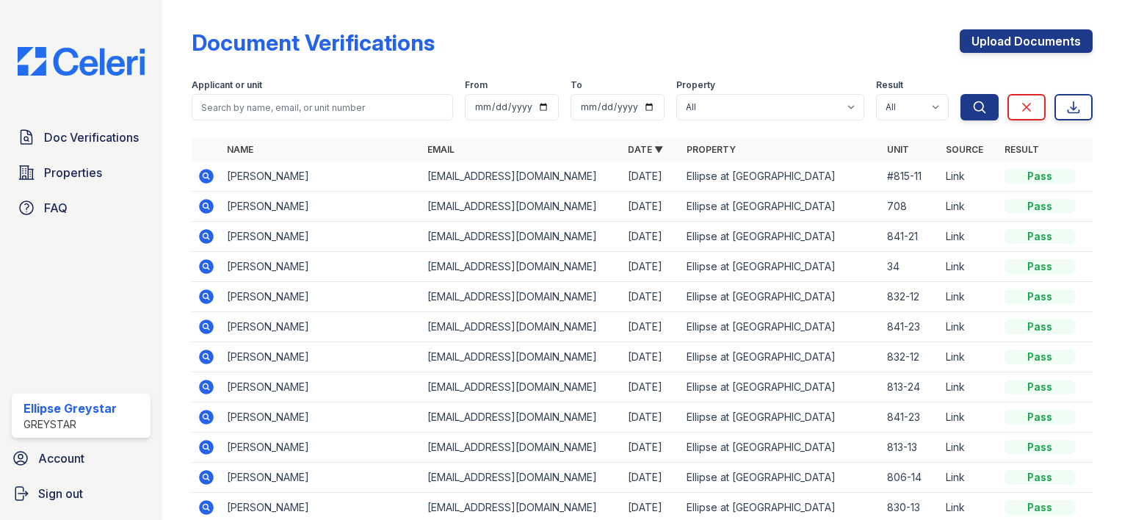
click at [596, 462] on td "mgzoleta@yahoo.com" at bounding box center [521, 477] width 200 height 30
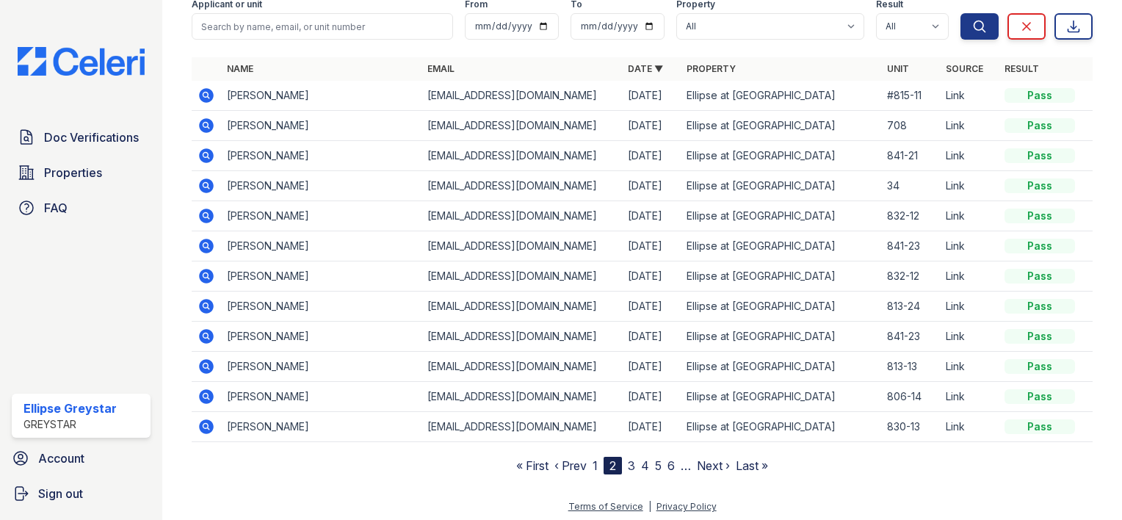
scroll to position [83, 0]
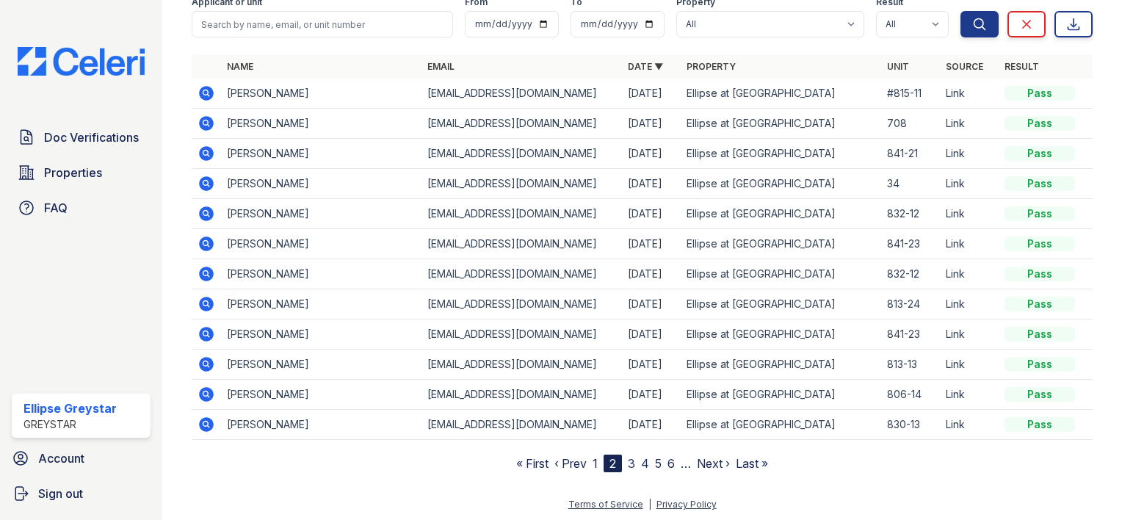
click at [620, 462] on nav "« First ‹ Prev 1 2 3 4 5 6 … Next › Last »" at bounding box center [642, 463] width 252 height 18
click at [628, 463] on link "3" at bounding box center [631, 463] width 7 height 15
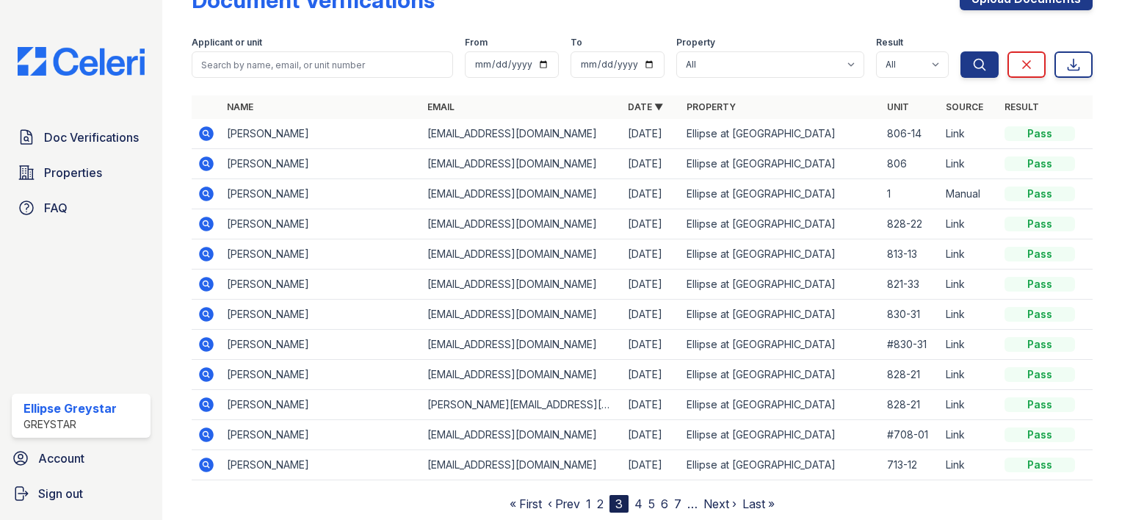
scroll to position [83, 0]
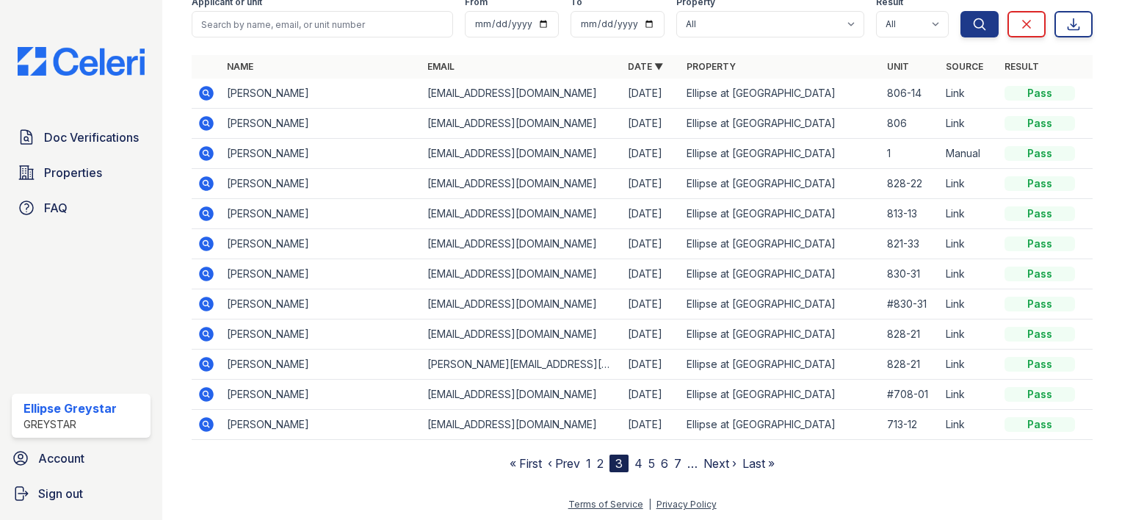
click at [636, 462] on link "4" at bounding box center [638, 463] width 8 height 15
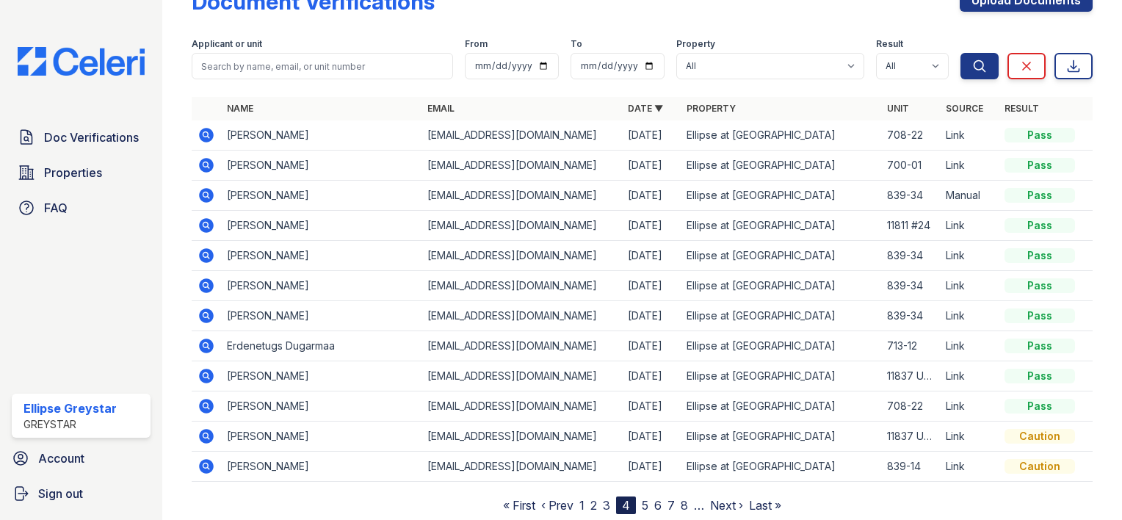
scroll to position [83, 0]
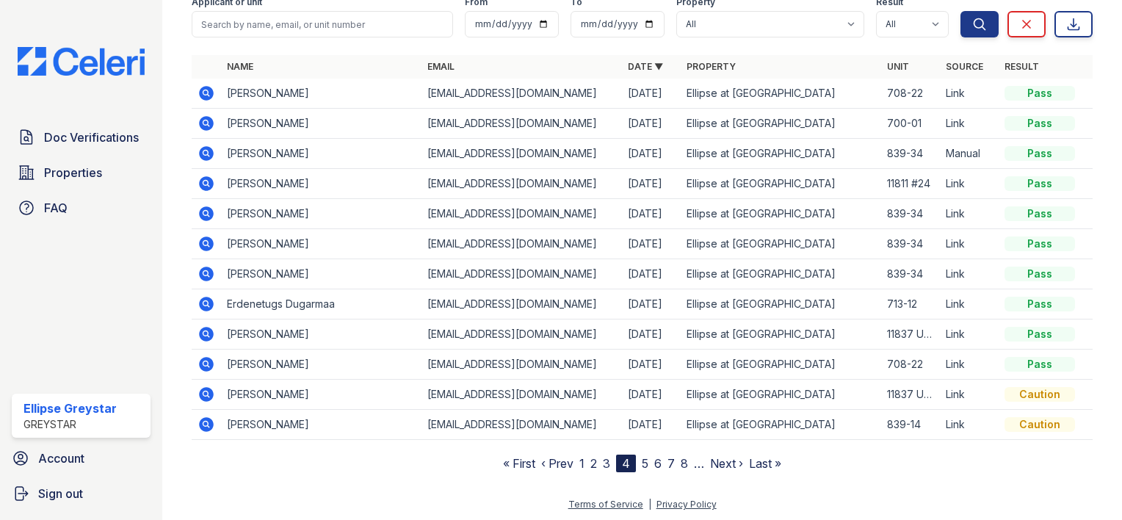
click at [642, 461] on link "5" at bounding box center [645, 463] width 7 height 15
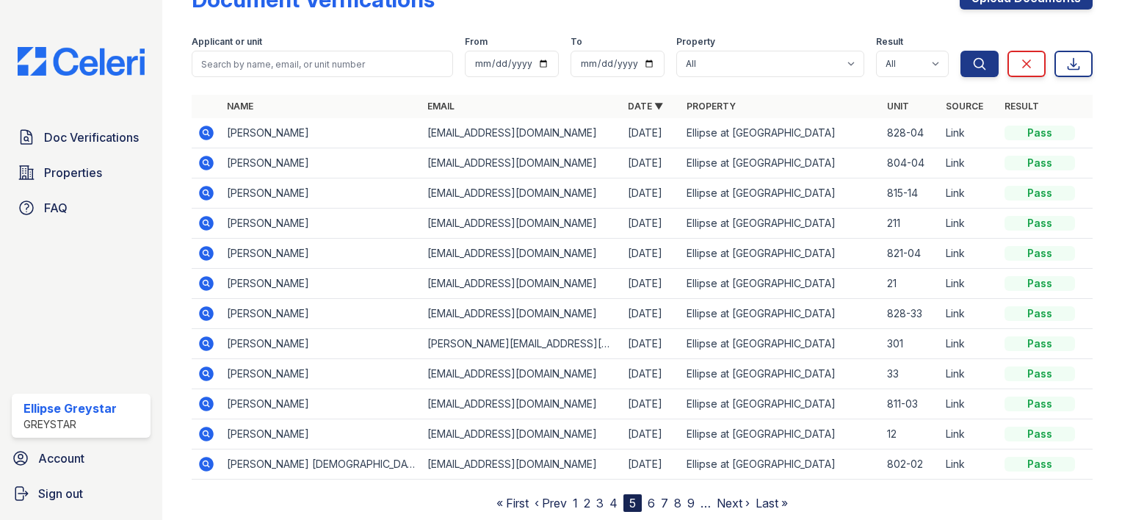
scroll to position [83, 0]
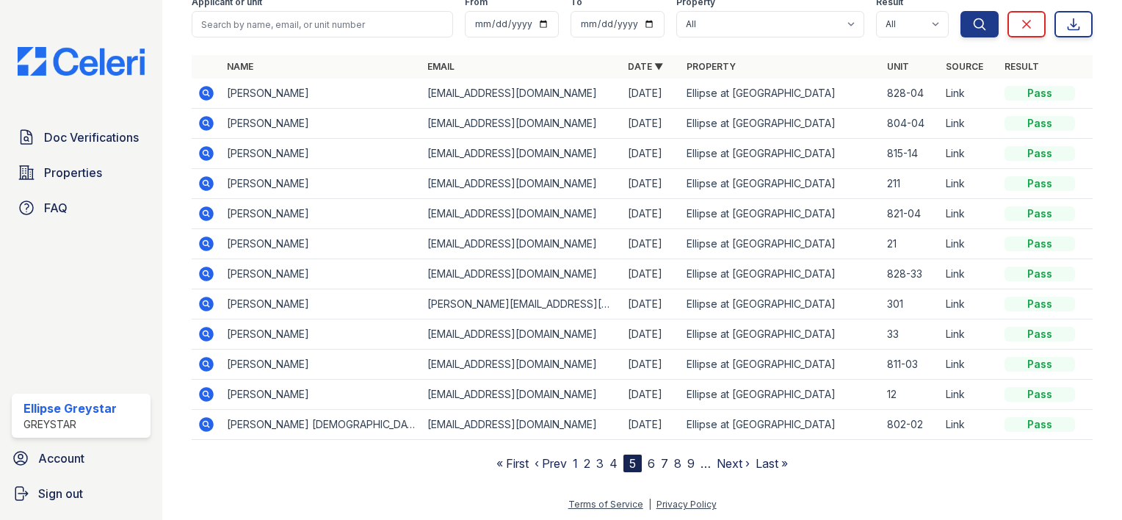
click at [575, 460] on nav "« First ‹ Prev 1 2 3 4 5 6 7 8 9 … Next › Last »" at bounding box center [641, 463] width 291 height 18
click at [573, 460] on link "1" at bounding box center [575, 463] width 5 height 15
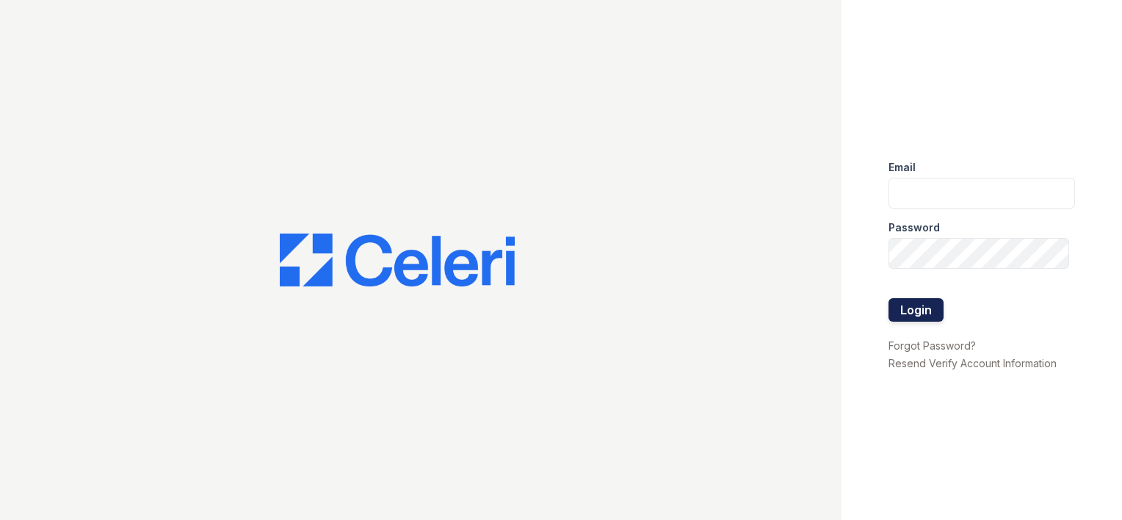
type input "[EMAIL_ADDRESS][DOMAIN_NAME]"
click at [912, 306] on button "Login" at bounding box center [915, 309] width 55 height 23
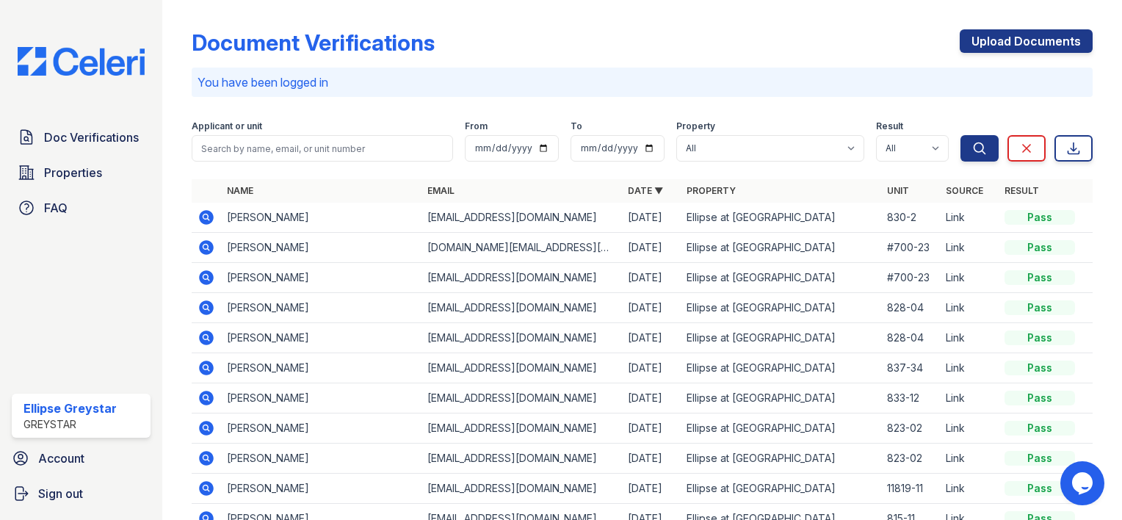
click at [203, 215] on icon at bounding box center [206, 217] width 18 height 18
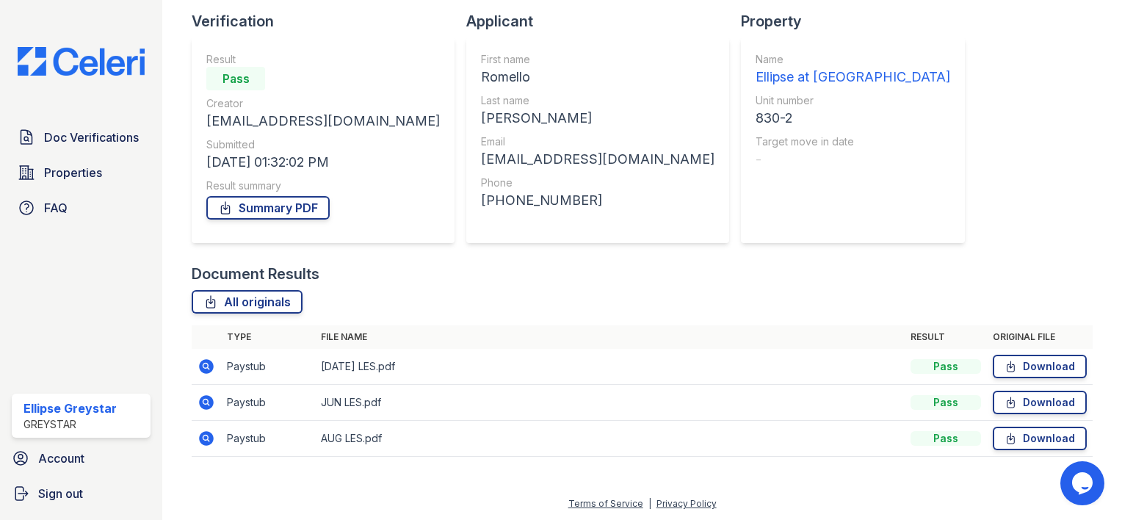
scroll to position [98, 0]
click at [211, 368] on icon at bounding box center [206, 365] width 15 height 15
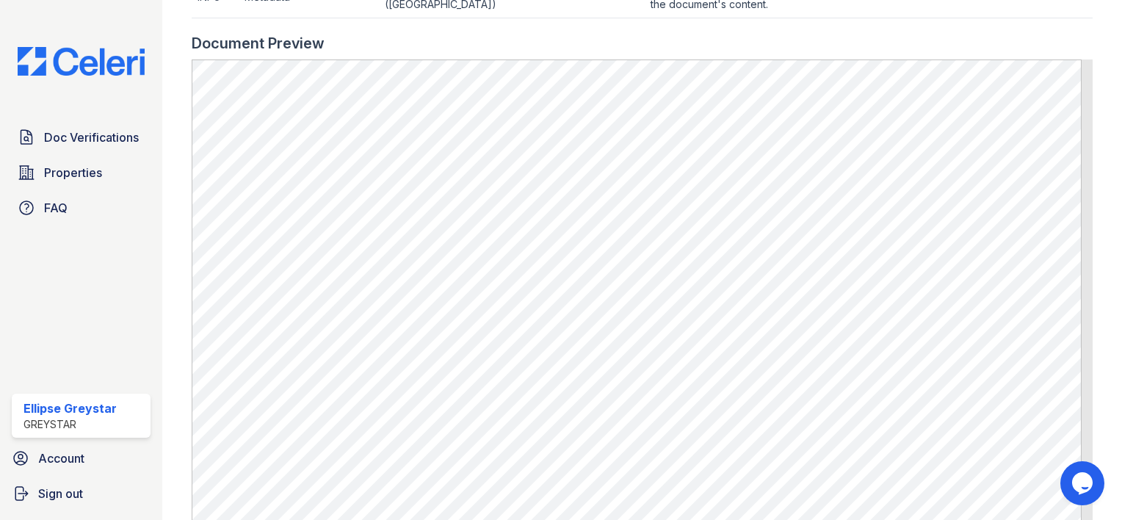
scroll to position [661, 0]
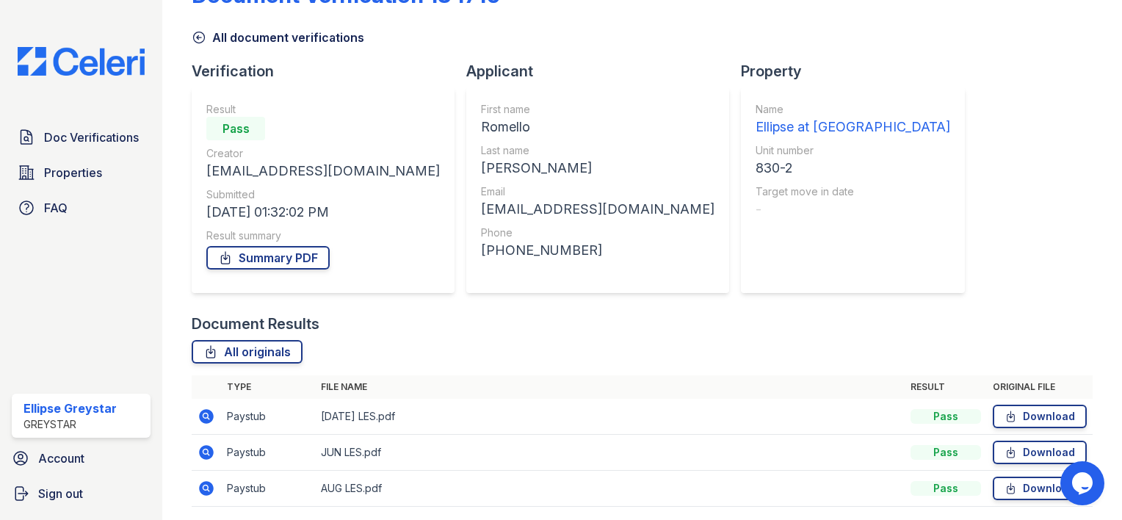
scroll to position [98, 0]
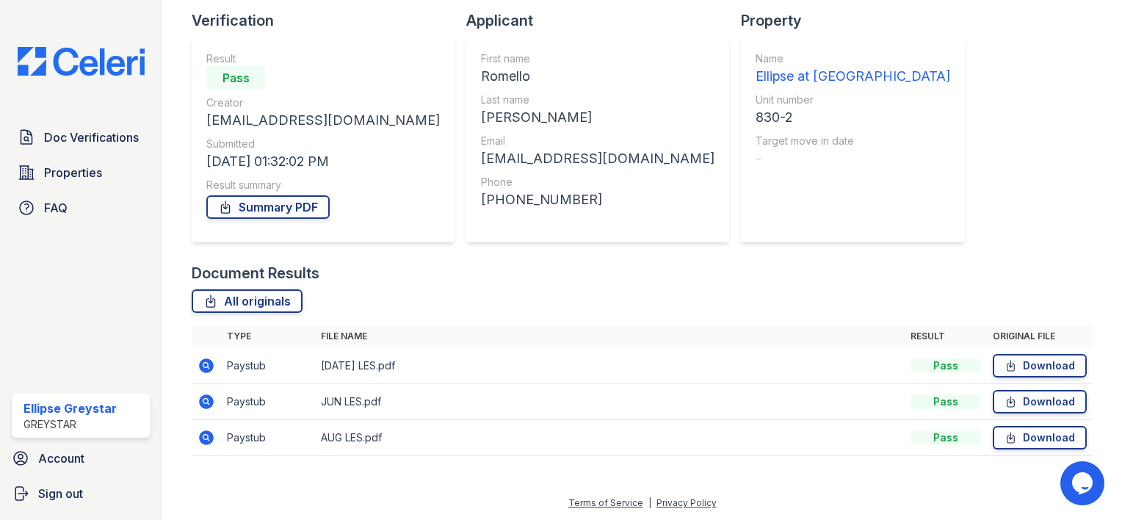
click at [212, 397] on icon at bounding box center [206, 401] width 15 height 15
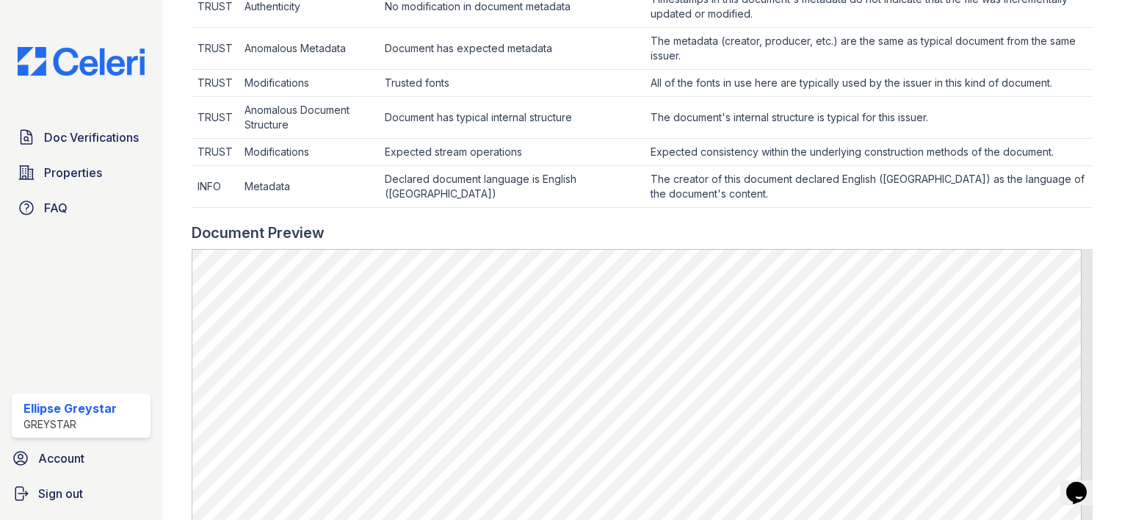
scroll to position [587, 0]
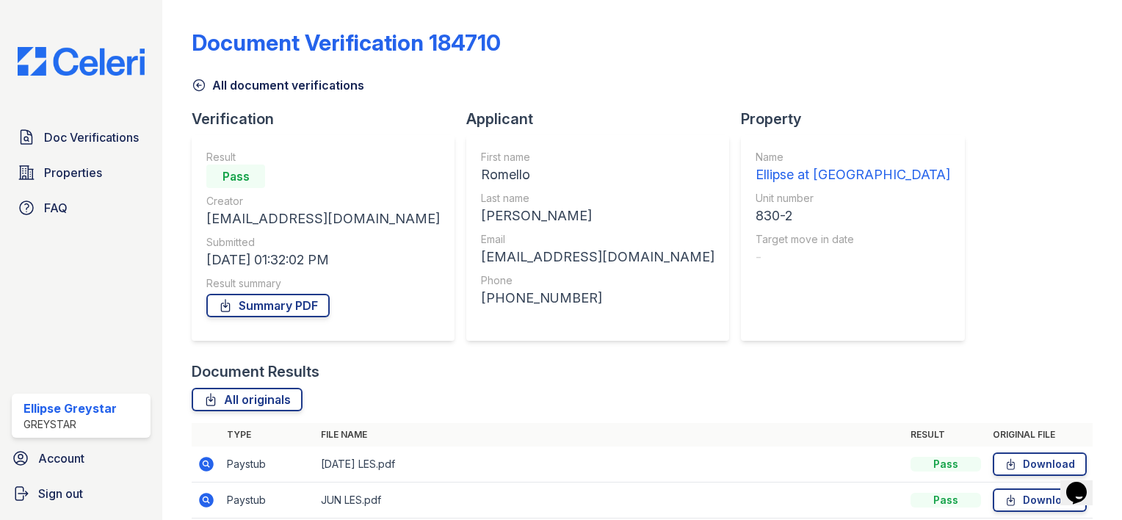
click at [202, 463] on icon at bounding box center [206, 464] width 15 height 15
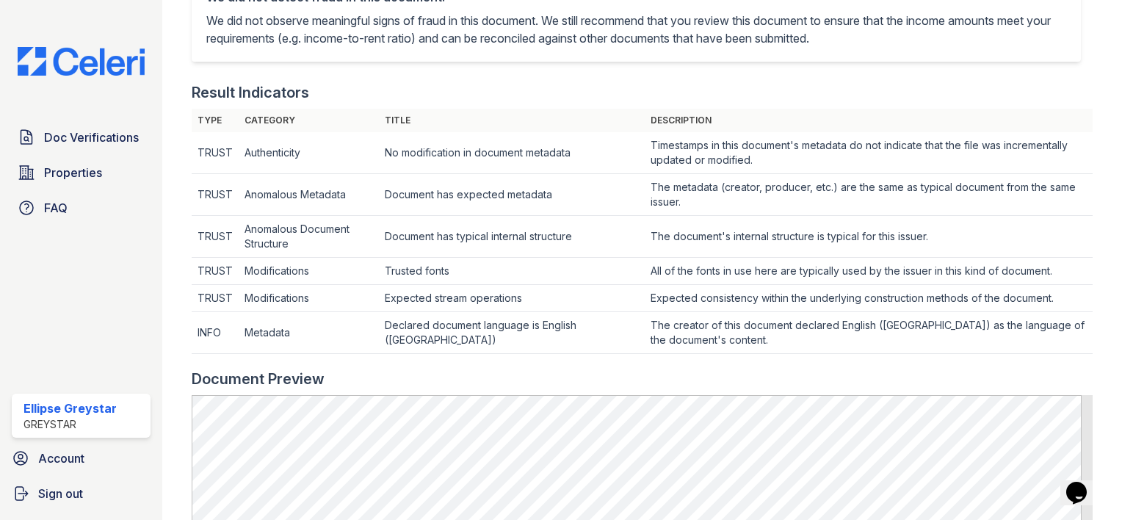
scroll to position [440, 0]
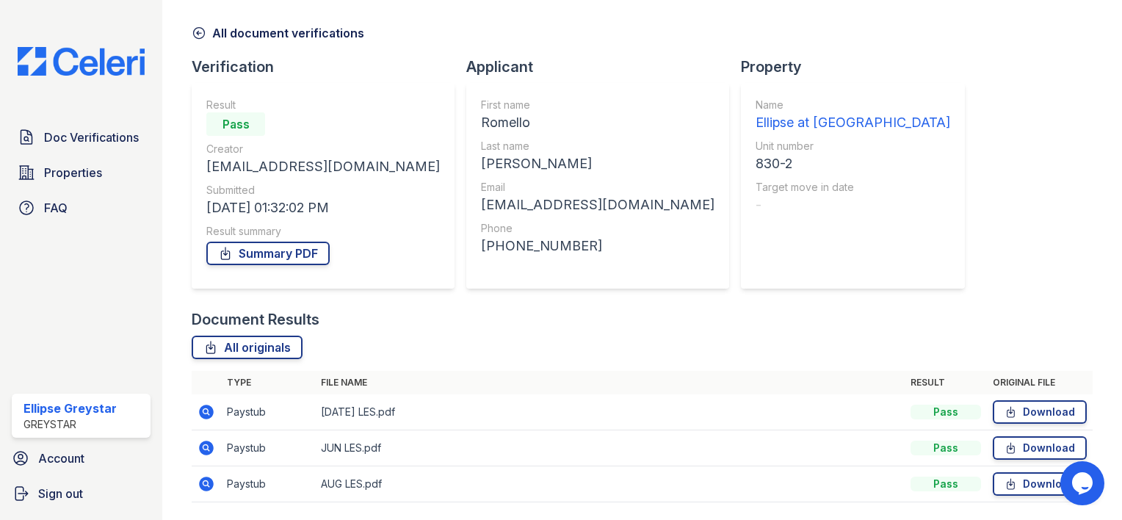
scroll to position [98, 0]
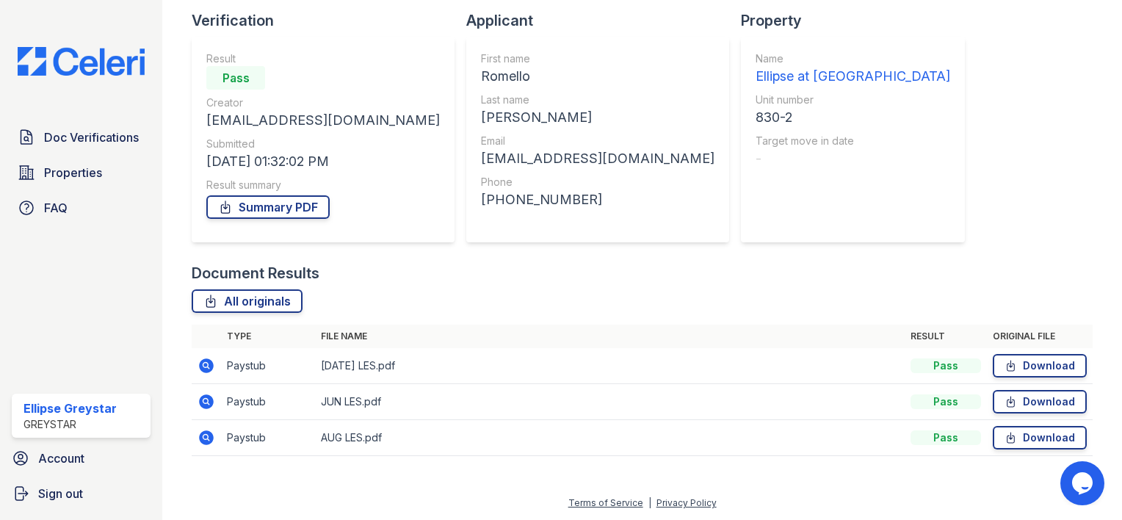
click at [203, 435] on icon at bounding box center [206, 438] width 18 height 18
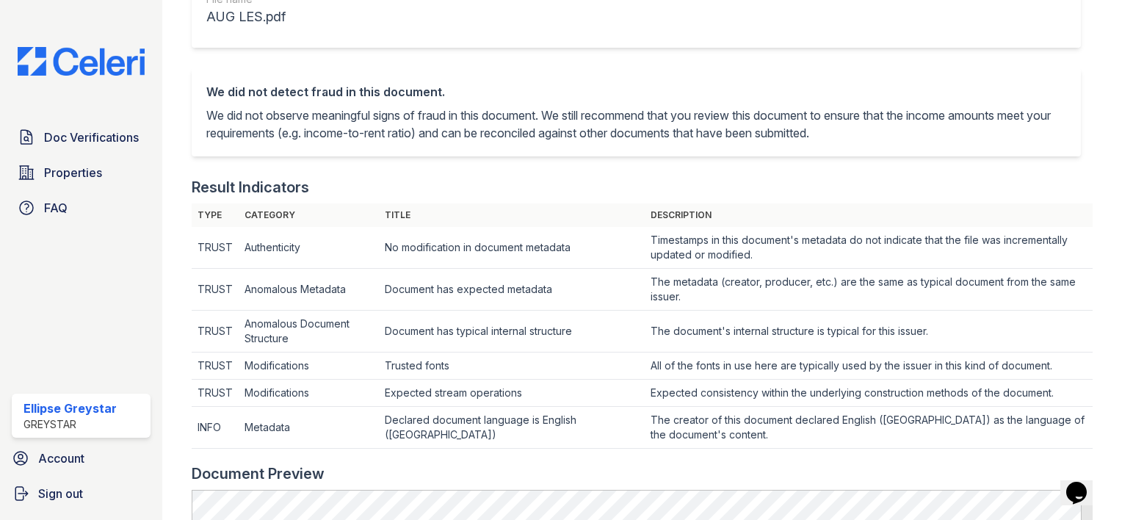
scroll to position [514, 0]
